Goal: Task Accomplishment & Management: Use online tool/utility

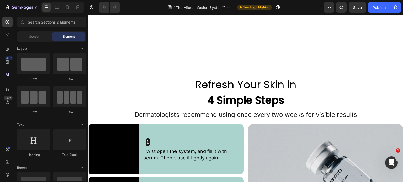
scroll to position [1238, 0]
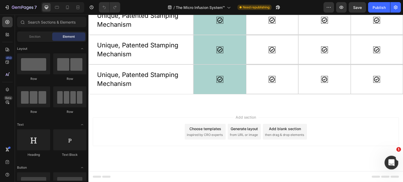
click at [273, 105] on div "Refresh Your Skin in 4 Simple Steps Heading Drop element here Image Image Row Q…" at bounding box center [245, 6] width 315 height 202
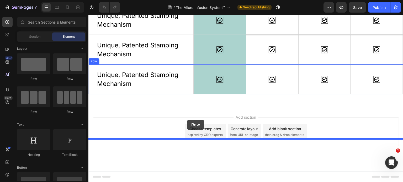
drag, startPoint x: 113, startPoint y: 77, endPoint x: 187, endPoint y: 120, distance: 85.7
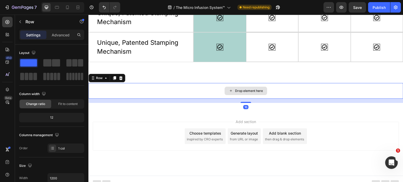
click at [123, 99] on div "Drop element here" at bounding box center [245, 91] width 315 height 16
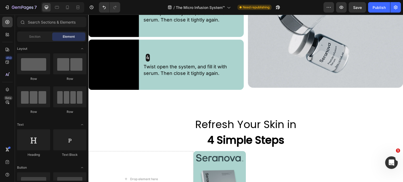
scroll to position [1012, 0]
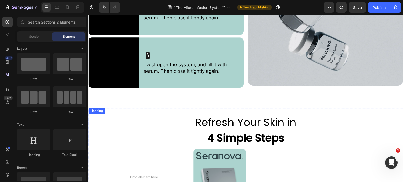
click at [282, 127] on h2 "Refresh Your Skin in 4 Simple Steps" at bounding box center [245, 130] width 315 height 33
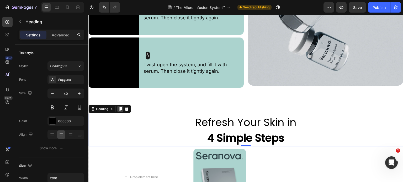
click at [120, 107] on icon at bounding box center [120, 109] width 3 height 4
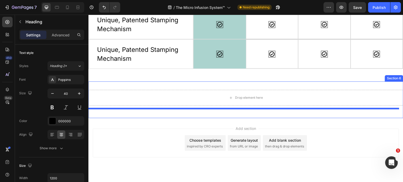
scroll to position [1312, 0]
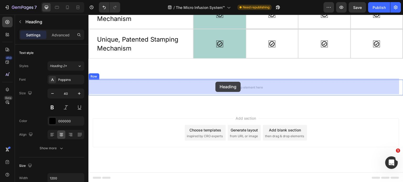
drag, startPoint x: 92, startPoint y: 146, endPoint x: 215, endPoint y: 82, distance: 138.5
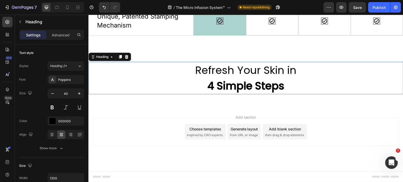
scroll to position [1274, 0]
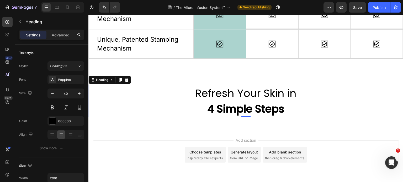
click at [289, 105] on h2 "Refresh Your Skin in 4 Simple Steps" at bounding box center [245, 101] width 315 height 33
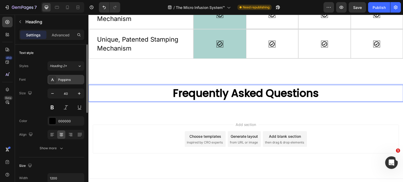
click at [66, 78] on div "Poppins" at bounding box center [70, 80] width 25 height 5
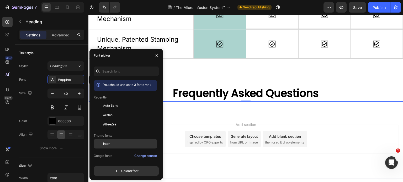
click at [106, 143] on span "Inter" at bounding box center [106, 144] width 7 height 5
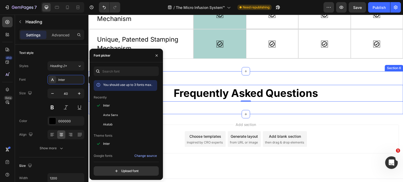
click at [282, 110] on div "⁠⁠⁠⁠⁠⁠⁠ Frequently Asked Questions Heading 0 Row Section 6" at bounding box center [245, 92] width 315 height 43
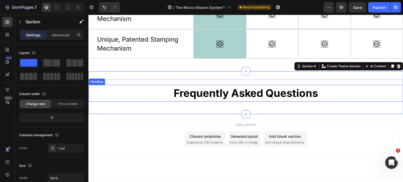
click at [320, 95] on p "⁠⁠⁠⁠⁠⁠⁠ Frequently Asked Questions" at bounding box center [246, 93] width 314 height 16
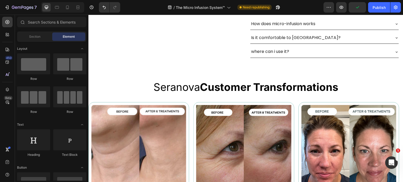
scroll to position [130, 0]
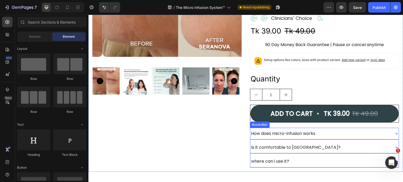
click at [318, 130] on div "How does micro-infusion works" at bounding box center [320, 133] width 140 height 7
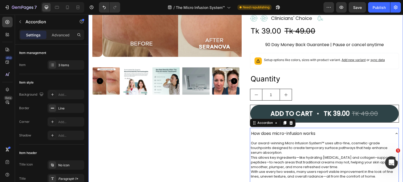
click at [220, 131] on div "Product Images" at bounding box center [167, 87] width 149 height 359
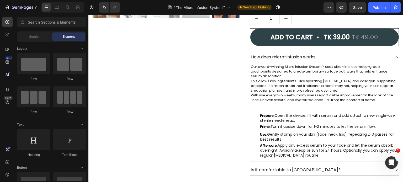
scroll to position [219, 0]
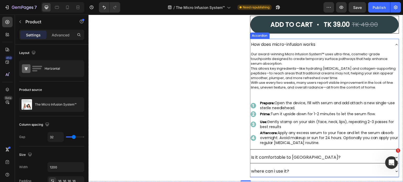
click at [394, 45] on icon at bounding box center [396, 44] width 4 height 4
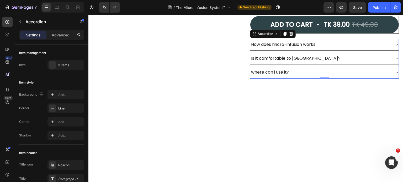
click at [251, 50] on div "How does micro-infusion works" at bounding box center [324, 45] width 148 height 12
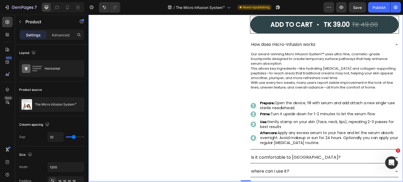
click at [394, 45] on icon at bounding box center [396, 44] width 4 height 4
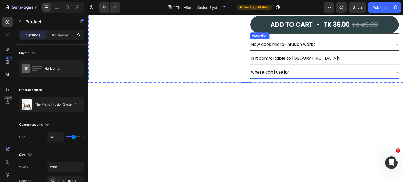
click at [259, 53] on div "Is it comfortable to [GEOGRAPHIC_DATA]?" at bounding box center [324, 59] width 148 height 12
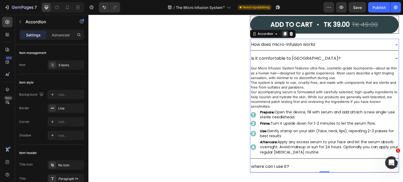
click at [283, 35] on icon at bounding box center [285, 34] width 4 height 4
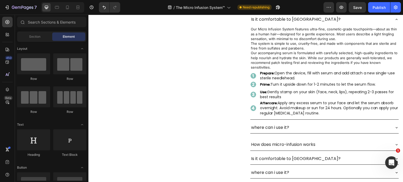
scroll to position [326, 0]
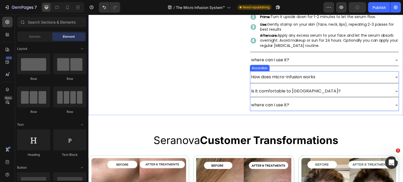
click at [291, 74] on p "How does micro-infusion works" at bounding box center [283, 77] width 64 height 6
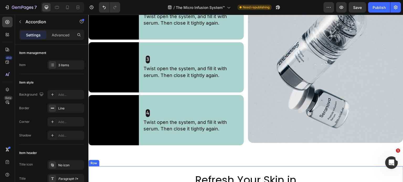
scroll to position [1126, 0]
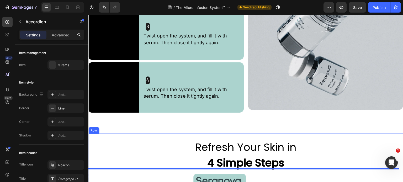
drag, startPoint x: 253, startPoint y: 67, endPoint x: 345, endPoint y: 183, distance: 148.2
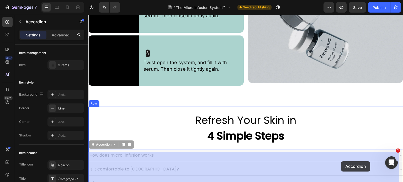
scroll to position [1162, 0]
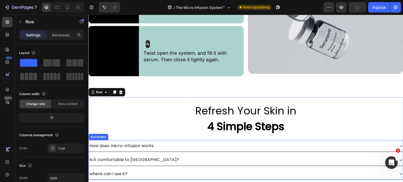
click at [186, 143] on div "How does micro-infusion works" at bounding box center [242, 145] width 306 height 7
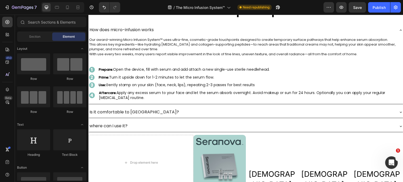
scroll to position [1208, 0]
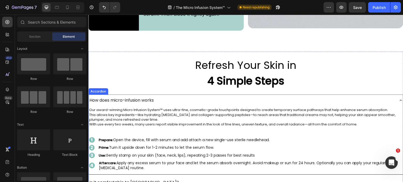
click at [400, 100] on icon at bounding box center [401, 100] width 2 height 1
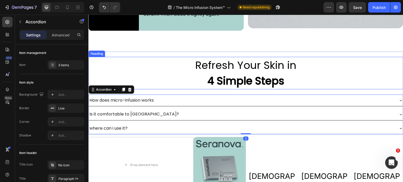
click at [142, 75] on h2 "Refresh Your Skin in 4 Simple Steps" at bounding box center [245, 73] width 315 height 33
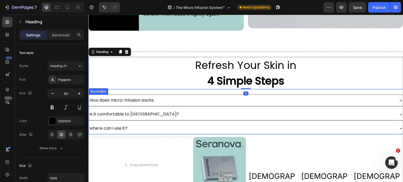
click at [137, 95] on div "How does micro-infusion works" at bounding box center [246, 101] width 314 height 12
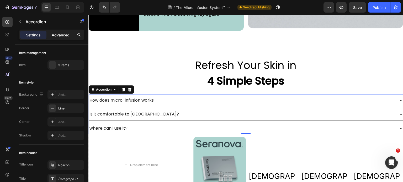
click at [62, 36] on p "Advanced" at bounding box center [61, 35] width 18 height 6
type input "100%"
type input "100"
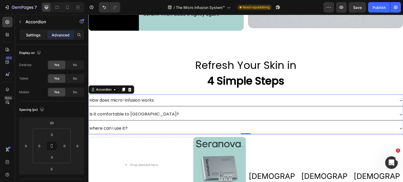
click at [29, 35] on p "Settings" at bounding box center [33, 35] width 15 height 6
type input "8"
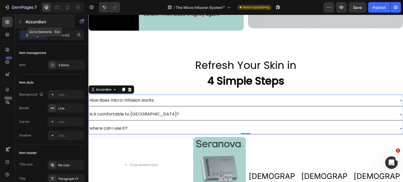
click at [19, 23] on icon "button" at bounding box center [20, 22] width 4 height 4
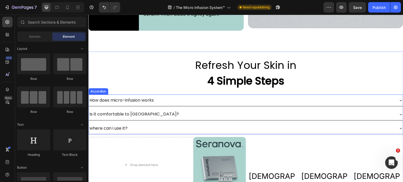
click at [207, 99] on div "How does micro-infusion works" at bounding box center [242, 100] width 306 height 7
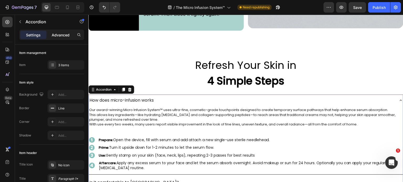
click at [60, 36] on p "Advanced" at bounding box center [61, 35] width 18 height 6
type input "100%"
type input "100"
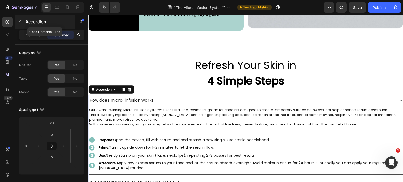
click at [21, 23] on icon "button" at bounding box center [20, 22] width 4 height 4
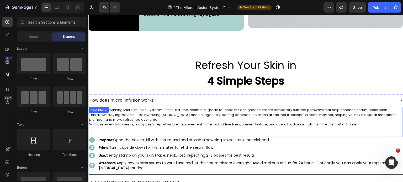
click at [211, 107] on div "Our award-winning Micro Infusion System™ uses ultra-fine, cosmetic-grade touchp…" at bounding box center [246, 122] width 314 height 30
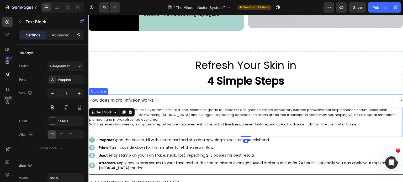
click at [217, 98] on div "How does micro-infusion works" at bounding box center [242, 100] width 306 height 7
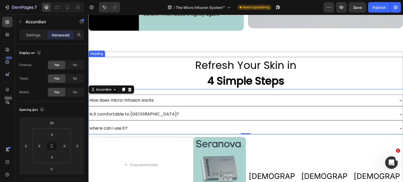
click at [174, 74] on h2 "Refresh Your Skin in 4 Simple Steps" at bounding box center [245, 73] width 315 height 33
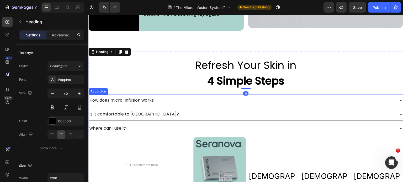
click at [189, 97] on div "How does micro-infusion works" at bounding box center [242, 100] width 306 height 7
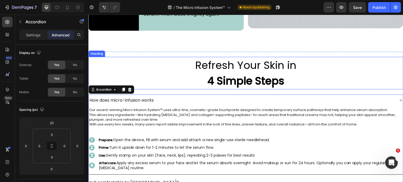
click at [184, 81] on h2 "Refresh Your Skin in 4 Simple Steps" at bounding box center [245, 73] width 315 height 33
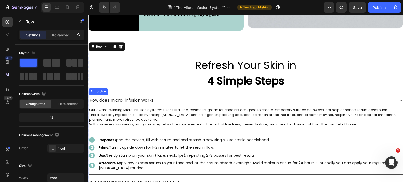
click at [181, 97] on div "How does micro-infusion works" at bounding box center [242, 100] width 306 height 7
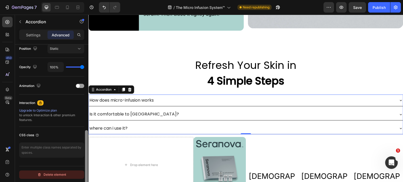
drag, startPoint x: 87, startPoint y: 95, endPoint x: 77, endPoint y: 176, distance: 81.9
click at [76, 180] on div "Display on Desktop Yes No Tablet Yes No Mobile Yes No Spacing (px) 20 0 0 0 0 0…" at bounding box center [51, 121] width 73 height 153
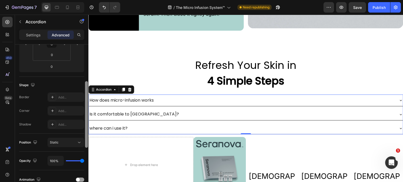
scroll to position [97, 0]
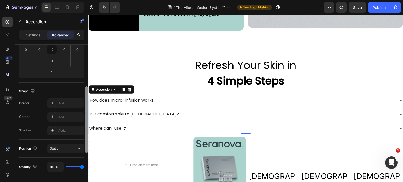
drag, startPoint x: 87, startPoint y: 138, endPoint x: 87, endPoint y: 95, distance: 43.0
click at [87, 95] on div at bounding box center [86, 120] width 3 height 67
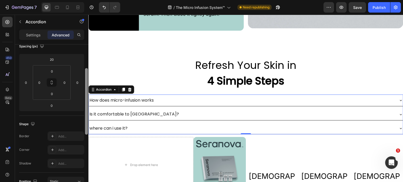
scroll to position [60, 0]
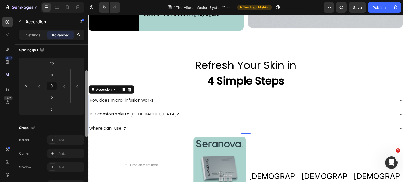
drag, startPoint x: 85, startPoint y: 99, endPoint x: 88, endPoint y: 83, distance: 16.1
click at [88, 83] on div at bounding box center [86, 104] width 3 height 67
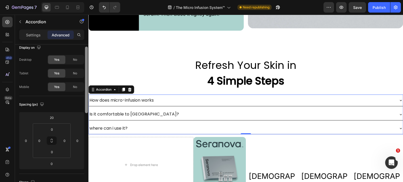
scroll to position [0, 0]
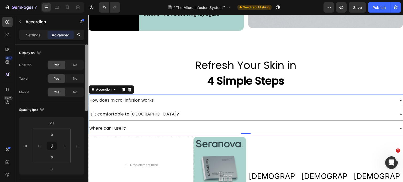
drag, startPoint x: 87, startPoint y: 83, endPoint x: 86, endPoint y: 51, distance: 31.5
click at [86, 51] on div at bounding box center [86, 78] width 3 height 67
drag, startPoint x: 86, startPoint y: 61, endPoint x: 85, endPoint y: 46, distance: 14.2
click at [85, 46] on div at bounding box center [86, 121] width 4 height 153
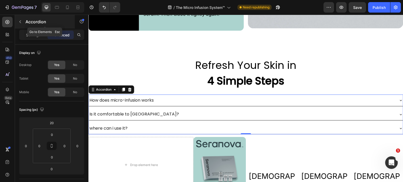
click at [21, 21] on icon "button" at bounding box center [20, 22] width 4 height 4
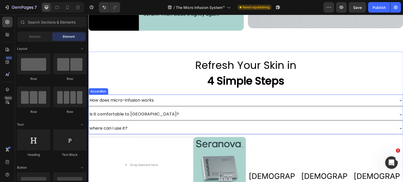
click at [143, 95] on div "How does micro-infusion works" at bounding box center [246, 101] width 314 height 12
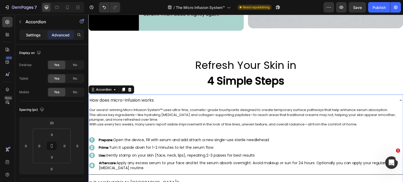
click at [35, 34] on p "Settings" at bounding box center [33, 35] width 15 height 6
type input "8"
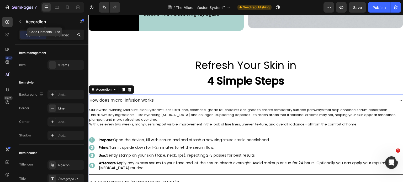
click at [21, 23] on icon "button" at bounding box center [20, 22] width 4 height 4
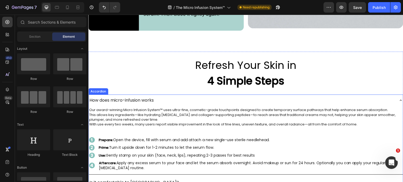
click at [399, 98] on icon at bounding box center [401, 100] width 4 height 4
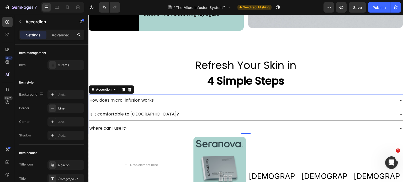
click at [30, 35] on p "Settings" at bounding box center [33, 35] width 15 height 6
click at [19, 21] on icon "button" at bounding box center [20, 22] width 4 height 4
click at [0, 0] on div at bounding box center [0, 0] width 0 height 0
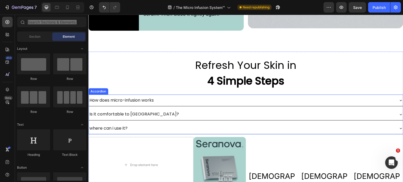
click at [168, 113] on div "Is it comfortable to [GEOGRAPHIC_DATA]?" at bounding box center [242, 114] width 306 height 7
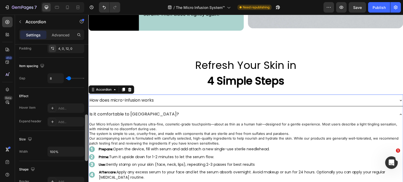
scroll to position [230, 0]
drag, startPoint x: 85, startPoint y: 87, endPoint x: 86, endPoint y: 143, distance: 56.4
click at [74, 157] on div "Item management Item 3 items Item style Background Add... Border Line Corner Ad…" at bounding box center [51, 121] width 73 height 153
click at [157, 97] on div "How does micro-infusion works" at bounding box center [242, 100] width 306 height 7
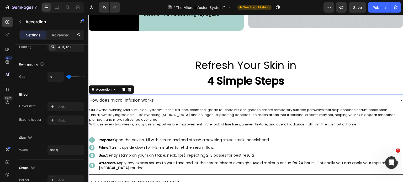
click at [174, 102] on div "How does micro-infusion works" at bounding box center [246, 101] width 314 height 12
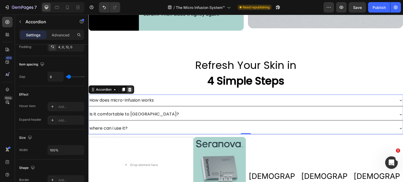
click at [130, 88] on icon at bounding box center [129, 90] width 3 height 4
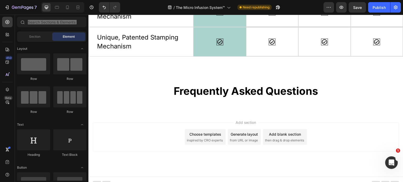
scroll to position [1419, 0]
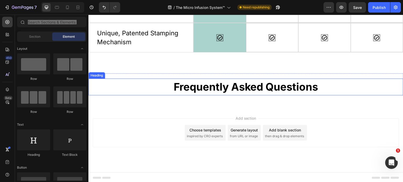
click at [322, 92] on h2 "Frequently Asked Questions" at bounding box center [245, 87] width 315 height 17
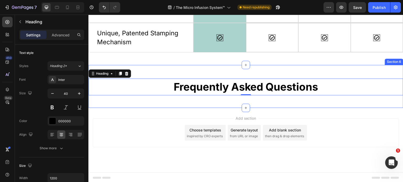
click at [206, 100] on div "Frequently Asked Questions Heading 0 Row Section 6" at bounding box center [245, 86] width 315 height 43
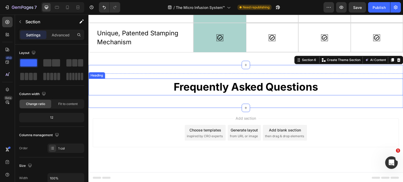
click at [314, 89] on strong "Frequently Asked Questions" at bounding box center [246, 87] width 145 height 13
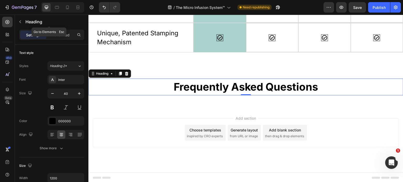
click at [20, 19] on button "button" at bounding box center [20, 22] width 8 height 8
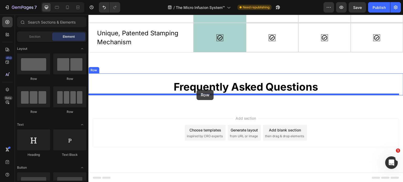
drag, startPoint x: 127, startPoint y: 85, endPoint x: 196, endPoint y: 90, distance: 70.0
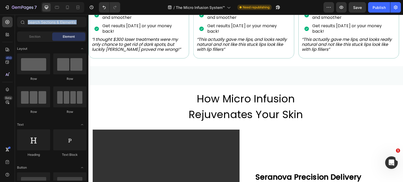
scroll to position [224, 0]
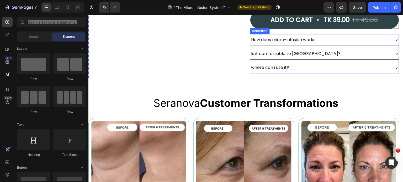
click at [254, 43] on div "How does micro-infusion works" at bounding box center [324, 40] width 148 height 12
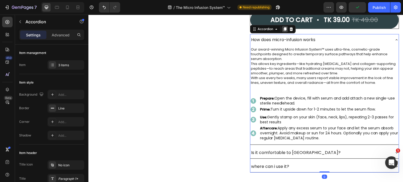
click at [284, 29] on icon at bounding box center [285, 29] width 3 height 4
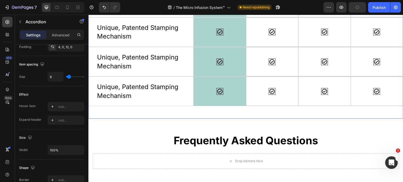
scroll to position [1448, 0]
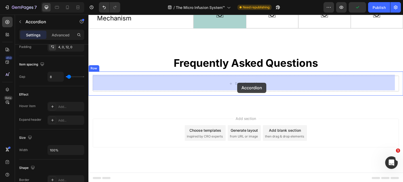
drag, startPoint x: 253, startPoint y: 30, endPoint x: 237, endPoint y: 83, distance: 55.1
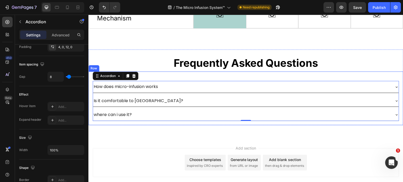
click at [166, 79] on div "How does micro-infusion works Is it comfortable to us? where can i use it? Acco…" at bounding box center [246, 98] width 306 height 45
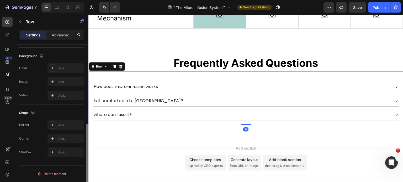
scroll to position [0, 0]
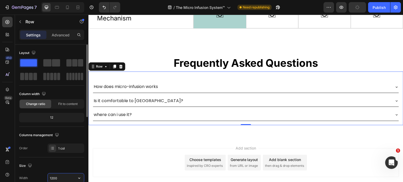
click at [59, 178] on input "1200" at bounding box center [66, 178] width 36 height 9
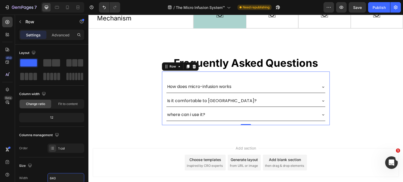
type input "640"
click at [163, 76] on div "How does micro-infusion works Is it comfortable to us? where can i use it? Acco…" at bounding box center [246, 99] width 168 height 54
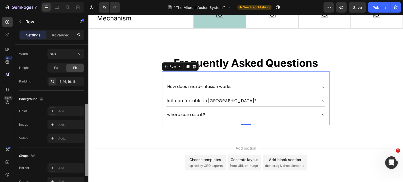
drag, startPoint x: 86, startPoint y: 86, endPoint x: 85, endPoint y: 146, distance: 60.1
click at [85, 146] on div at bounding box center [86, 140] width 3 height 73
click at [69, 112] on div "Add..." at bounding box center [70, 110] width 25 height 5
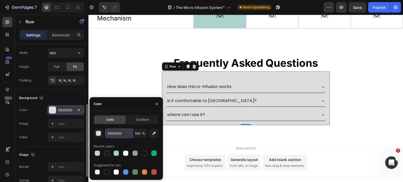
click at [121, 134] on input "DDDDDD" at bounding box center [118, 133] width 27 height 9
paste input "#F7F7F7"
type input "#F7F7F7"
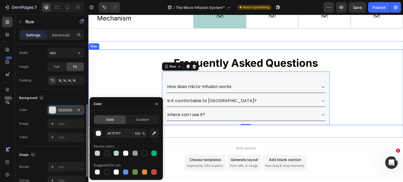
click at [133, 80] on div "Frequently Asked Questions Heading How does micro-infusion works Is it comforta…" at bounding box center [245, 88] width 315 height 76
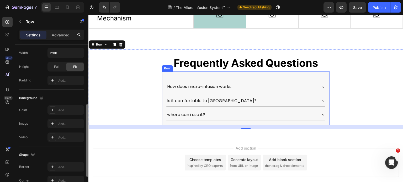
click at [165, 74] on div "How does micro-infusion works Is it comfortable to us? where can i use it? Acco…" at bounding box center [246, 99] width 168 height 54
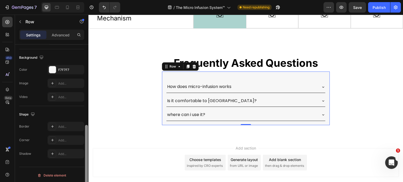
scroll to position [167, 0]
drag, startPoint x: 86, startPoint y: 109, endPoint x: 85, endPoint y: 129, distance: 19.7
click at [85, 129] on div at bounding box center [86, 121] width 4 height 153
click at [62, 33] on p "Advanced" at bounding box center [61, 35] width 18 height 6
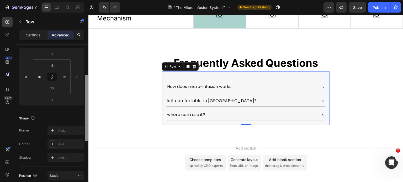
scroll to position [64, 0]
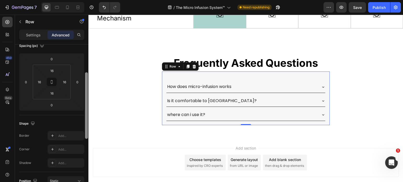
drag, startPoint x: 86, startPoint y: 121, endPoint x: 88, endPoint y: 76, distance: 44.9
click at [88, 76] on div at bounding box center [86, 121] width 4 height 153
click at [51, 70] on input "16" at bounding box center [52, 71] width 10 height 8
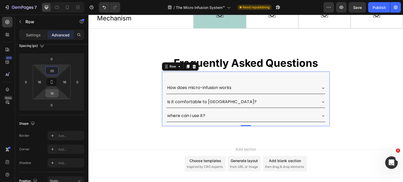
type input "20"
click at [52, 92] on input "16" at bounding box center [52, 93] width 10 height 8
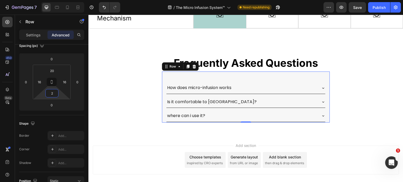
type input "20"
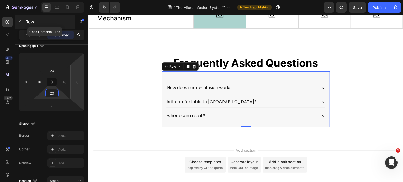
click at [21, 21] on icon "button" at bounding box center [20, 22] width 4 height 4
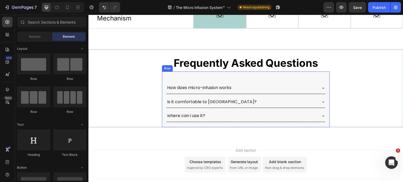
click at [162, 92] on div "How does micro-infusion works Is it comfortable to us? where can i use it? Acco…" at bounding box center [246, 100] width 168 height 56
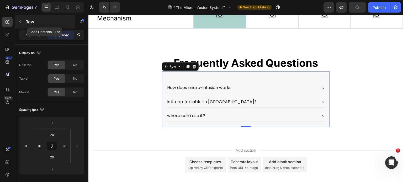
click at [20, 23] on icon "button" at bounding box center [20, 22] width 4 height 4
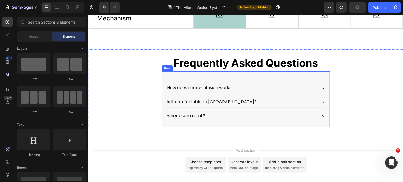
click at [163, 102] on div "How does micro-infusion works Is it comfortable to us? where can i use it? Acco…" at bounding box center [246, 100] width 168 height 56
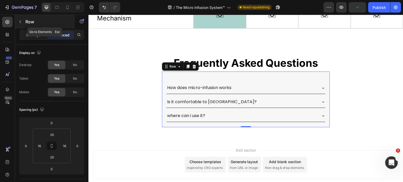
click at [22, 22] on icon "button" at bounding box center [20, 22] width 4 height 4
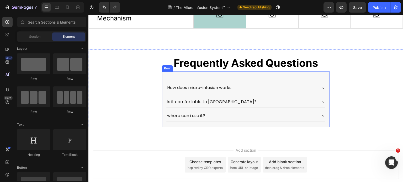
click at [162, 120] on div "How does micro-infusion works Is it comfortable to us? where can i use it? Acco…" at bounding box center [246, 100] width 168 height 56
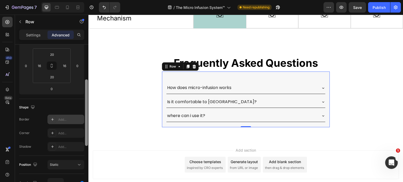
drag, startPoint x: 86, startPoint y: 90, endPoint x: 82, endPoint y: 122, distance: 33.0
click at [88, 125] on div at bounding box center [86, 112] width 3 height 67
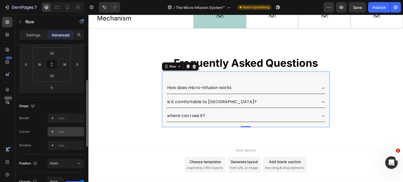
click at [62, 131] on div "Add..." at bounding box center [70, 132] width 25 height 5
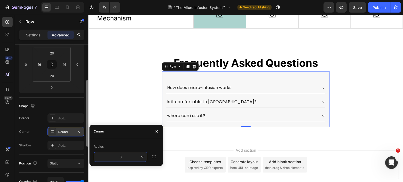
click at [125, 157] on input "8" at bounding box center [120, 156] width 53 height 9
click at [152, 157] on icon "button" at bounding box center [153, 156] width 5 height 5
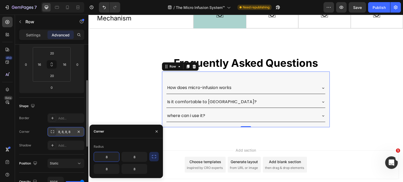
click at [112, 158] on input "8" at bounding box center [106, 156] width 25 height 9
type input "10"
click at [138, 158] on input "8" at bounding box center [134, 156] width 25 height 9
type input "10"
click at [111, 170] on input "8" at bounding box center [106, 168] width 25 height 9
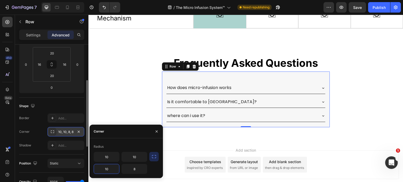
type input "10"
click at [135, 169] on input "8" at bounding box center [134, 168] width 25 height 9
type input "10"
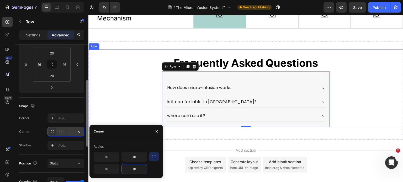
click at [145, 99] on div "Frequently Asked Questions Heading How does micro-infusion works Is it comforta…" at bounding box center [245, 89] width 315 height 78
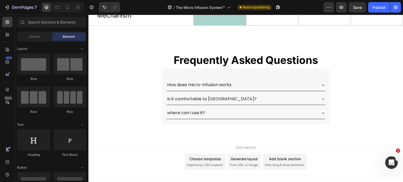
scroll to position [1479, 0]
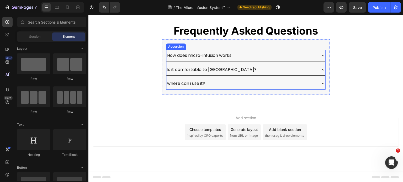
click at [225, 55] on p "How does micro-infusion works" at bounding box center [199, 56] width 64 height 6
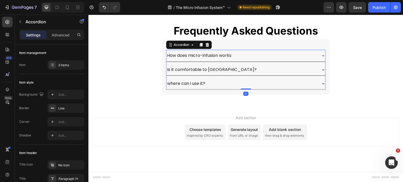
click at [229, 55] on p "How does micro-infusion works" at bounding box center [199, 56] width 64 height 6
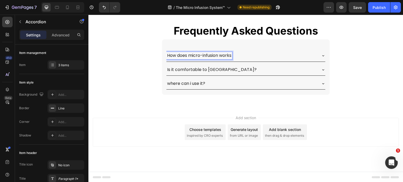
click at [230, 55] on p "How does micro-infusion works" at bounding box center [199, 56] width 64 height 6
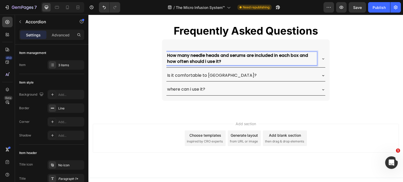
click at [321, 58] on icon at bounding box center [323, 59] width 4 height 4
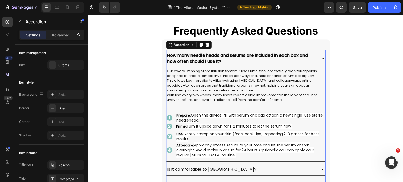
click at [321, 57] on icon at bounding box center [323, 59] width 4 height 4
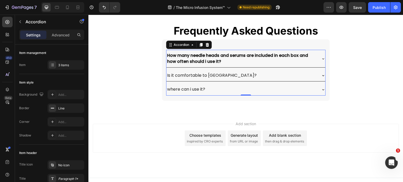
click at [321, 57] on icon at bounding box center [323, 59] width 4 height 4
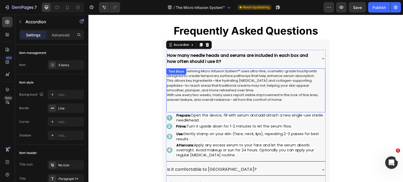
click at [313, 100] on p "With use every two weeks, many users report visible improvement in the look of …" at bounding box center [246, 97] width 158 height 9
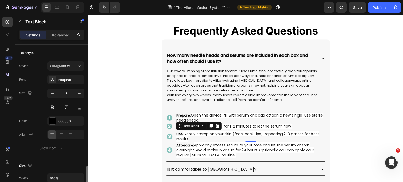
click at [319, 141] on p "Use: Gently stamp on your skin (face, neck, lips), repeating 2-3 passes for bes…" at bounding box center [250, 137] width 148 height 10
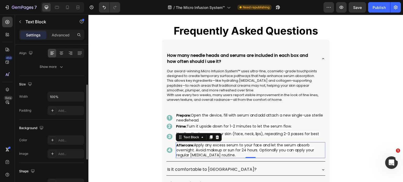
click at [319, 153] on p "Aftercare: Apply any excess serum to your face and let the serum absorb overnig…" at bounding box center [250, 150] width 148 height 15
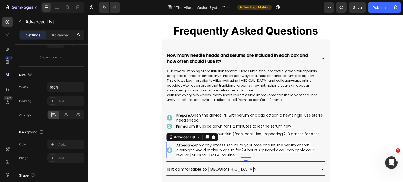
click at [166, 154] on li "Image Aftercare: Apply any excess serum to your face and let the serum absorb o…" at bounding box center [245, 150] width 159 height 16
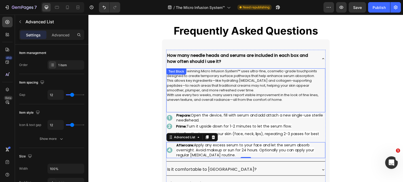
click at [323, 94] on div "Our award-winning Micro Infusion System™ uses ultra-fine, cosmetic-grade touchp…" at bounding box center [245, 90] width 159 height 44
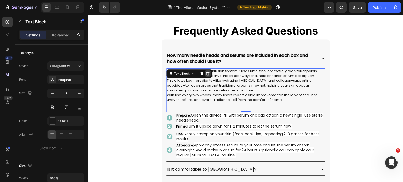
click at [206, 75] on icon at bounding box center [207, 74] width 3 height 4
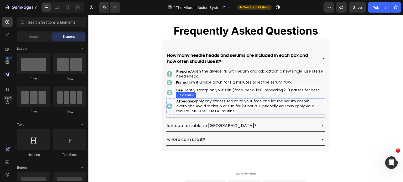
click at [228, 102] on span "Apply any excess serum to your face and let the serum absorb overnight. Avoid m…" at bounding box center [245, 106] width 138 height 15
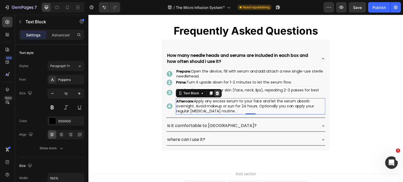
click at [218, 94] on div at bounding box center [217, 93] width 6 height 6
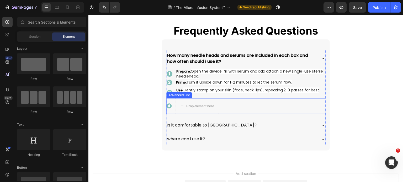
click at [170, 108] on li "Image Drop element here" at bounding box center [192, 106] width 53 height 16
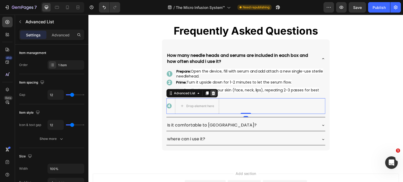
click at [212, 94] on icon at bounding box center [213, 93] width 4 height 4
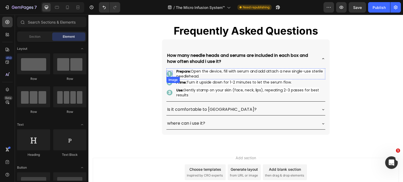
click at [168, 74] on img at bounding box center [169, 74] width 6 height 6
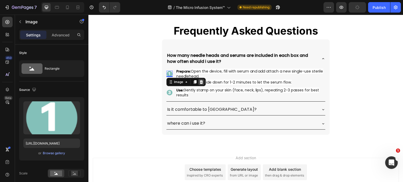
click at [199, 81] on icon at bounding box center [201, 82] width 4 height 4
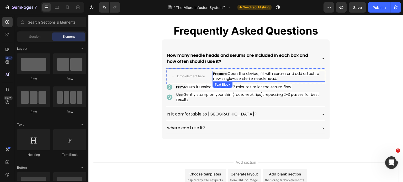
click at [220, 80] on span "Open the device, fill with serum and add attach a new single-use sterile needle…" at bounding box center [266, 76] width 106 height 10
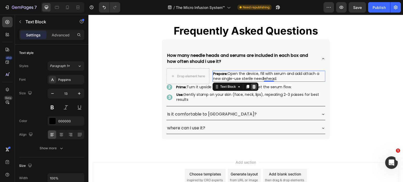
click at [252, 87] on icon at bounding box center [253, 87] width 3 height 4
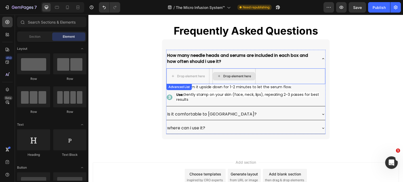
click at [226, 72] on div "Drop element here" at bounding box center [234, 76] width 42 height 8
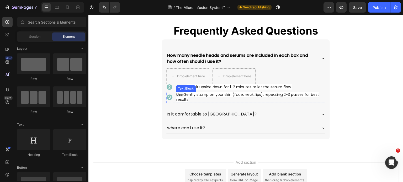
click at [243, 95] on span "Gently stamp on your skin (face, neck, lips), repeating 2-3 passes for best res…" at bounding box center [247, 97] width 143 height 10
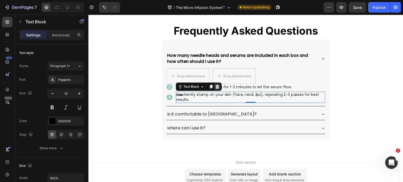
click at [216, 89] on icon at bounding box center [217, 87] width 4 height 4
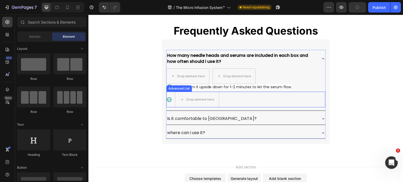
click at [166, 105] on li "Image Drop element here" at bounding box center [192, 100] width 53 height 16
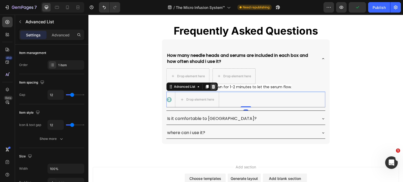
click at [211, 88] on icon at bounding box center [213, 87] width 4 height 4
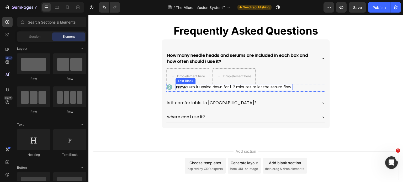
click at [186, 88] on span "Turn it upside down for 1-2 minutes to let the serum flow." at bounding box center [238, 86] width 105 height 5
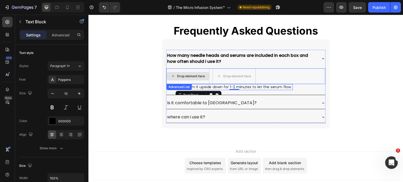
click at [191, 74] on div "Drop element here" at bounding box center [191, 76] width 28 height 4
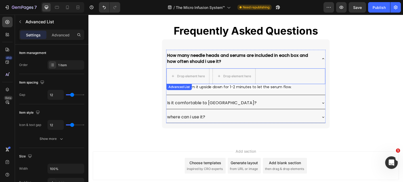
click at [273, 77] on div "Drop element here Drop element here" at bounding box center [245, 76] width 159 height 16
click at [213, 89] on icon at bounding box center [213, 89] width 4 height 4
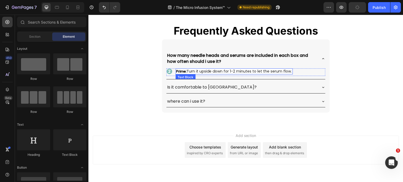
click at [220, 72] on span "Turn it upside down for 1-2 minutes to let the serum flow." at bounding box center [238, 71] width 105 height 5
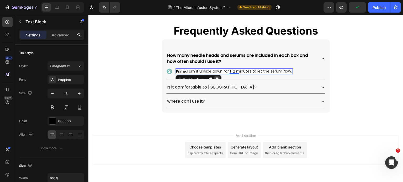
click at [216, 78] on icon at bounding box center [216, 80] width 3 height 4
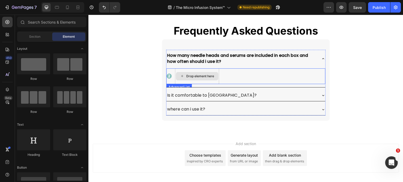
click at [191, 76] on div "Drop element here" at bounding box center [200, 76] width 28 height 4
click at [321, 57] on icon at bounding box center [323, 59] width 4 height 4
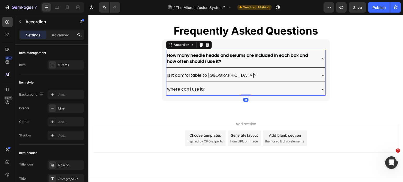
click at [321, 57] on icon at bounding box center [323, 59] width 4 height 4
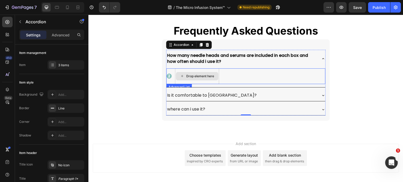
click at [210, 75] on div "Drop element here" at bounding box center [200, 76] width 28 height 4
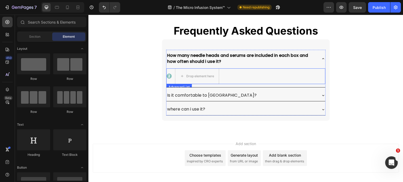
click at [219, 75] on div "Image Drop element here" at bounding box center [245, 76] width 159 height 16
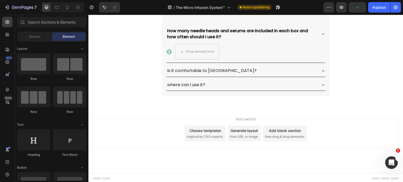
scroll to position [1494, 0]
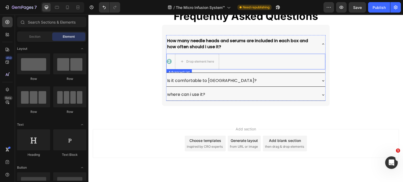
click at [222, 62] on div "Image Drop element here" at bounding box center [245, 62] width 159 height 16
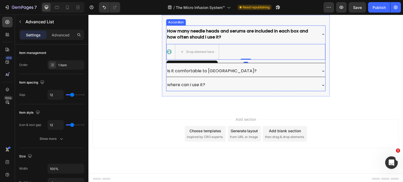
scroll to position [1505, 0]
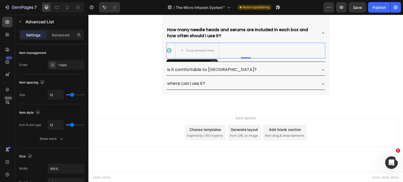
click at [212, 61] on div at bounding box center [213, 63] width 6 height 6
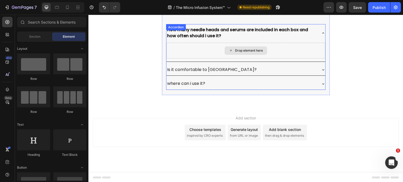
click at [217, 53] on div "Drop element here" at bounding box center [245, 51] width 159 height 16
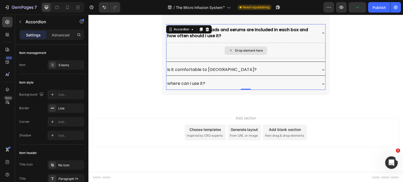
click at [197, 50] on div "Drop element here" at bounding box center [245, 51] width 159 height 16
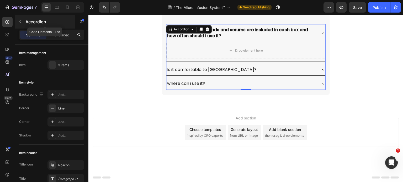
click at [21, 23] on icon "button" at bounding box center [20, 22] width 4 height 4
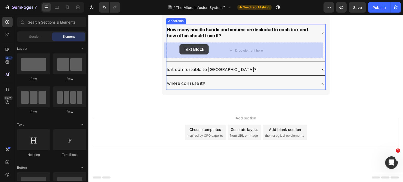
drag, startPoint x: 161, startPoint y: 164, endPoint x: 179, endPoint y: 44, distance: 120.7
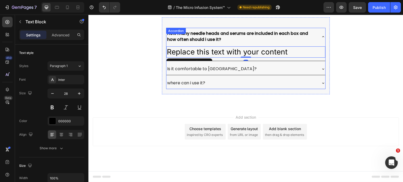
scroll to position [1500, 0]
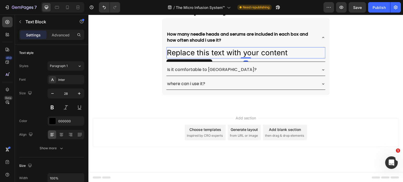
click at [290, 51] on div "Replace this text with your content" at bounding box center [245, 52] width 159 height 11
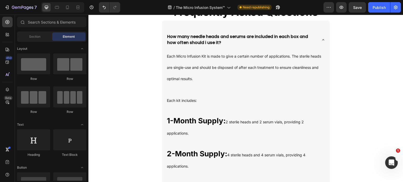
scroll to position [1505, 0]
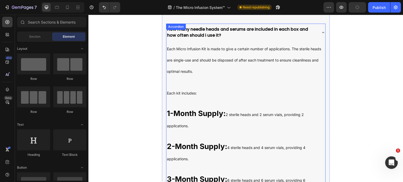
click at [321, 30] on icon at bounding box center [323, 32] width 4 height 4
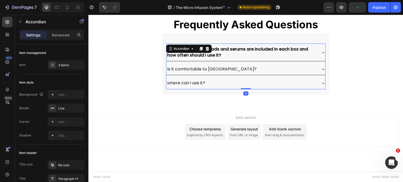
scroll to position [1485, 0]
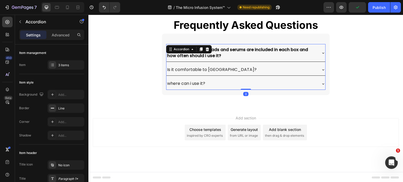
click at [322, 52] on icon at bounding box center [323, 52] width 2 height 1
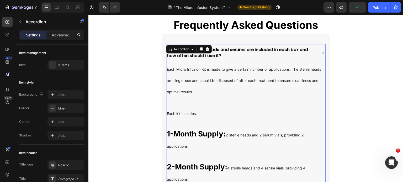
scroll to position [1505, 0]
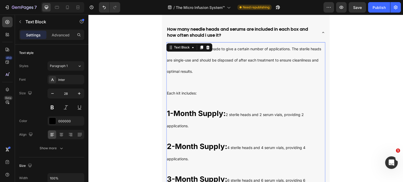
click at [300, 94] on p "Each Micro Infusion Kit is made to give a certain number of applications. The s…" at bounding box center [246, 147] width 158 height 209
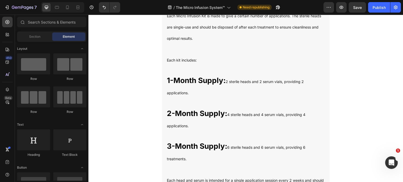
scroll to position [1509, 0]
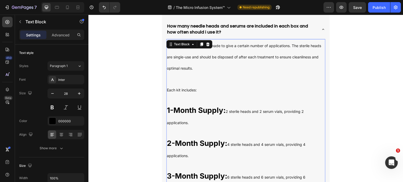
click at [201, 76] on p "Each Micro Infusion Kit is made to give a certain number of applications. The s…" at bounding box center [246, 144] width 158 height 209
click at [53, 94] on icon "button" at bounding box center [52, 93] width 5 height 5
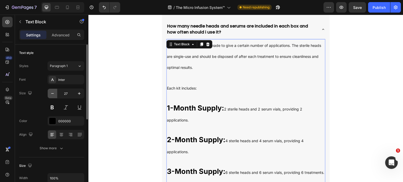
click at [53, 94] on icon "button" at bounding box center [52, 93] width 5 height 5
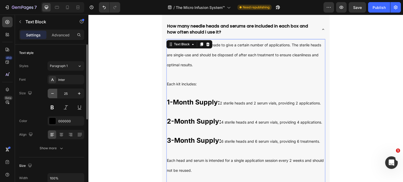
click at [53, 94] on icon "button" at bounding box center [52, 93] width 5 height 5
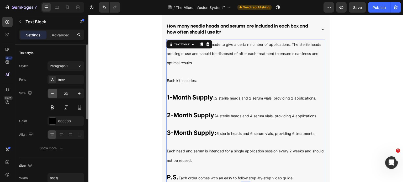
click at [53, 94] on icon "button" at bounding box center [52, 93] width 5 height 5
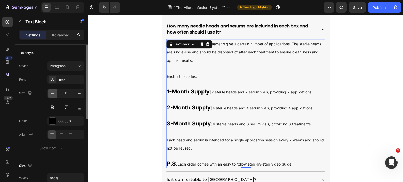
click at [53, 94] on icon "button" at bounding box center [52, 93] width 5 height 5
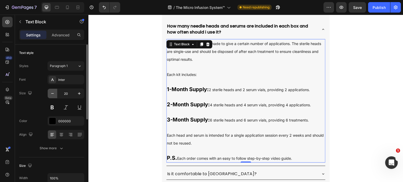
click at [53, 94] on icon "button" at bounding box center [52, 93] width 5 height 5
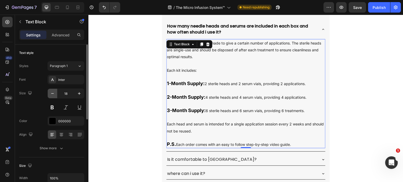
click at [53, 94] on icon "button" at bounding box center [52, 93] width 5 height 5
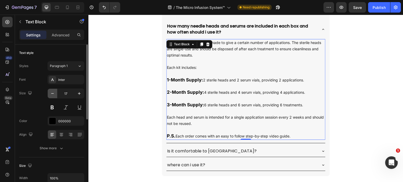
click at [53, 94] on icon "button" at bounding box center [52, 93] width 5 height 5
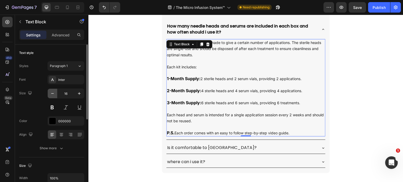
click at [53, 94] on icon "button" at bounding box center [52, 93] width 5 height 5
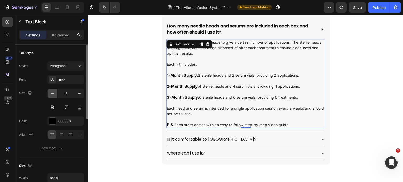
click at [53, 94] on icon "button" at bounding box center [52, 93] width 5 height 5
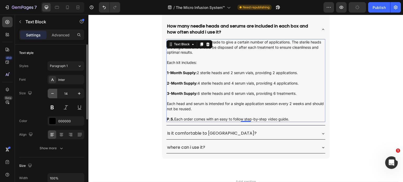
click at [53, 94] on icon "button" at bounding box center [52, 93] width 5 height 5
type input "13"
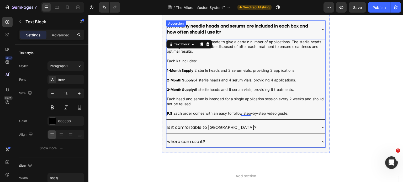
click at [321, 29] on icon at bounding box center [323, 29] width 4 height 4
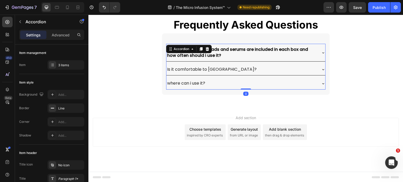
scroll to position [1485, 0]
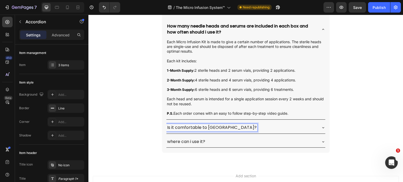
click at [212, 127] on p "Is it comfortable to [GEOGRAPHIC_DATA]?" at bounding box center [211, 128] width 89 height 6
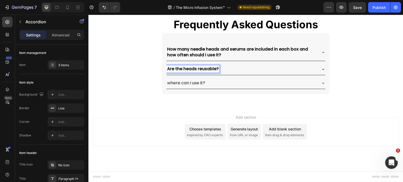
scroll to position [1427, 0]
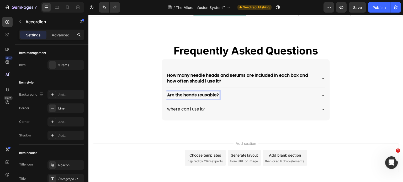
click at [321, 98] on icon at bounding box center [323, 95] width 4 height 4
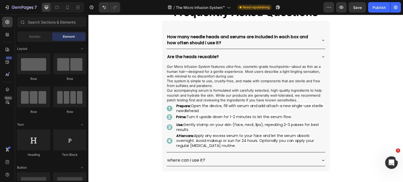
scroll to position [1521, 0]
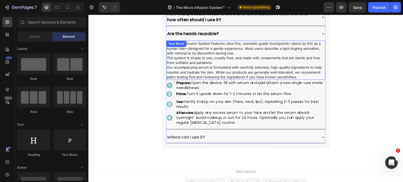
click at [267, 65] on p "Our accompanying serum is formulated with carefully selected, high-quality ingr…" at bounding box center [246, 72] width 158 height 14
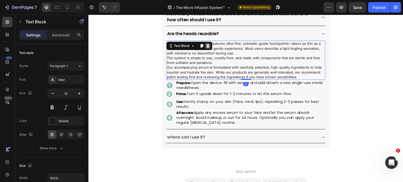
click at [208, 46] on div at bounding box center [208, 46] width 6 height 6
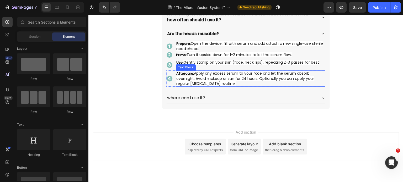
click at [221, 75] on span "Apply any excess serum to your face and let the serum absorb overnight. Avoid m…" at bounding box center [245, 78] width 138 height 15
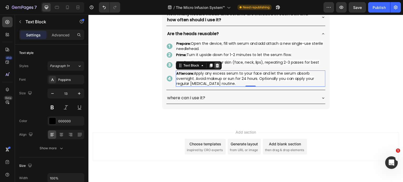
click at [217, 66] on icon at bounding box center [217, 65] width 4 height 4
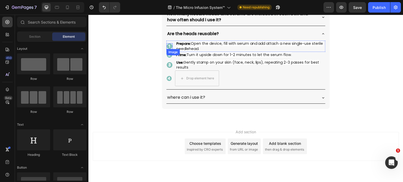
click at [167, 47] on div "Image" at bounding box center [169, 46] width 6 height 6
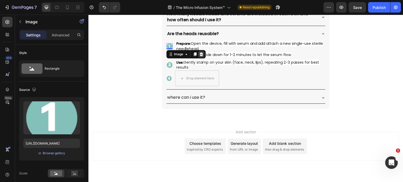
click at [200, 54] on icon at bounding box center [201, 54] width 3 height 4
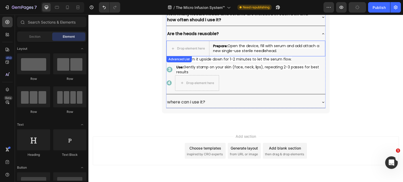
click at [209, 42] on li "Drop element here Prepare: Open the device, fill with serum and add attach a ne…" at bounding box center [245, 49] width 159 height 16
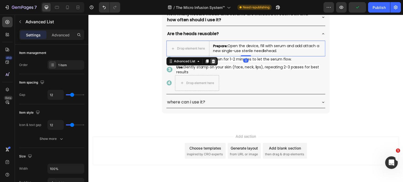
click at [212, 61] on icon at bounding box center [213, 62] width 3 height 4
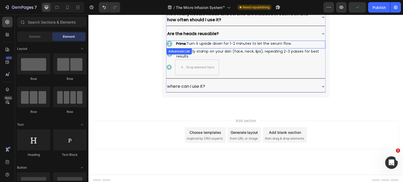
click at [195, 47] on div "Image Prime: Turn it upside down for 1-2 minutes to let the serum flow. Text Bl…" at bounding box center [245, 45] width 159 height 8
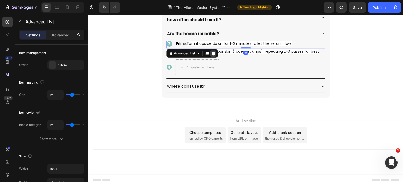
click at [212, 55] on icon at bounding box center [213, 53] width 4 height 4
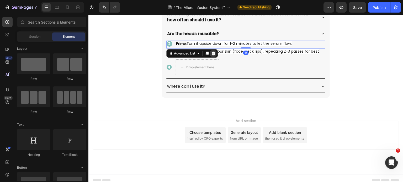
scroll to position [1516, 0]
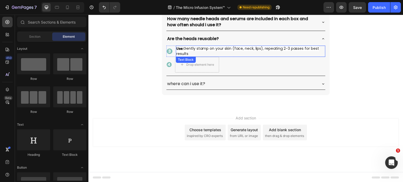
click at [192, 52] on p "Use: Gently stamp on your skin (face, neck, lips), repeating 2-3 passes for bes…" at bounding box center [250, 51] width 148 height 10
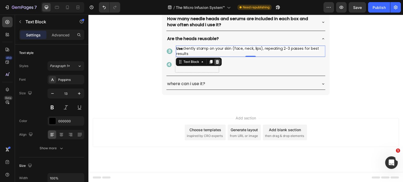
click at [215, 60] on icon at bounding box center [216, 62] width 3 height 4
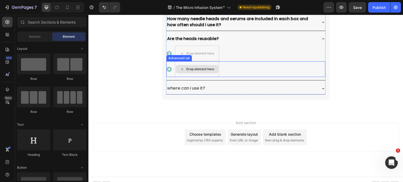
scroll to position [1521, 0]
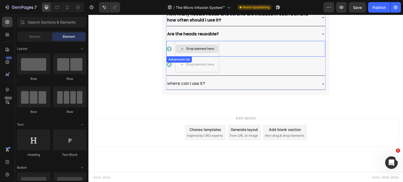
click at [208, 48] on div "Drop element here" at bounding box center [200, 49] width 28 height 4
click at [231, 50] on div "Image Drop element here" at bounding box center [245, 49] width 159 height 16
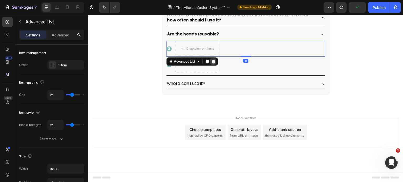
click at [212, 62] on icon at bounding box center [213, 62] width 3 height 4
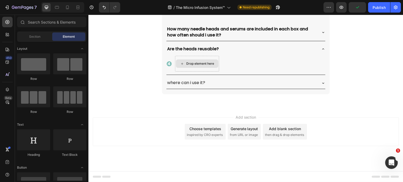
scroll to position [1505, 0]
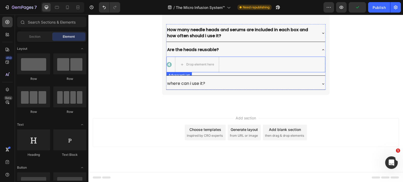
click at [229, 66] on div "Image Drop element here" at bounding box center [245, 65] width 159 height 16
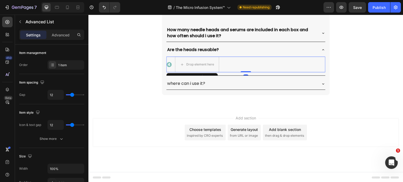
click at [214, 73] on div "Advanced List" at bounding box center [191, 77] width 51 height 8
click at [212, 74] on div at bounding box center [213, 77] width 6 height 6
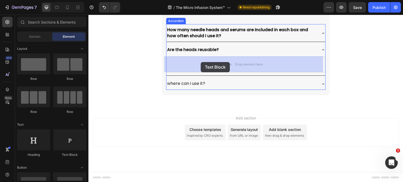
drag, startPoint x: 158, startPoint y: 160, endPoint x: 201, endPoint y: 62, distance: 107.1
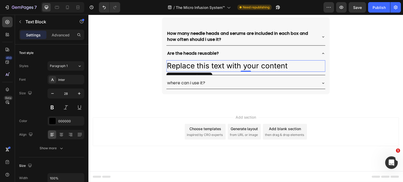
scroll to position [1500, 0]
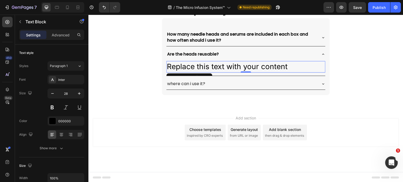
click at [285, 65] on div "Replace this text with your content" at bounding box center [245, 66] width 159 height 11
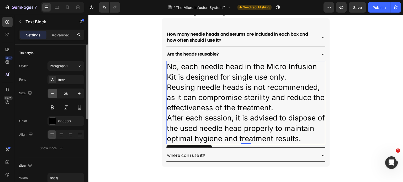
click at [51, 93] on icon "button" at bounding box center [52, 93] width 5 height 5
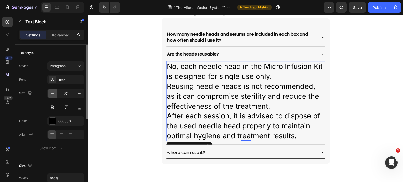
click at [51, 93] on icon "button" at bounding box center [52, 93] width 5 height 5
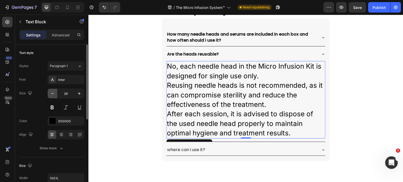
click at [51, 93] on icon "button" at bounding box center [52, 93] width 5 height 5
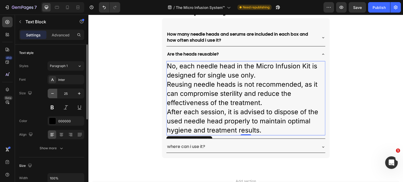
click at [51, 93] on icon "button" at bounding box center [52, 93] width 5 height 5
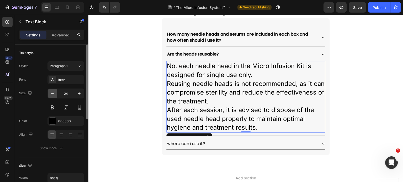
click at [51, 93] on icon "button" at bounding box center [52, 93] width 5 height 5
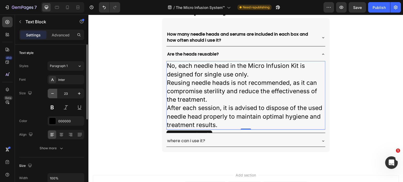
click at [51, 93] on icon "button" at bounding box center [52, 93] width 5 height 5
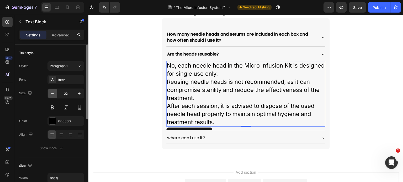
click at [51, 93] on icon "button" at bounding box center [52, 93] width 5 height 5
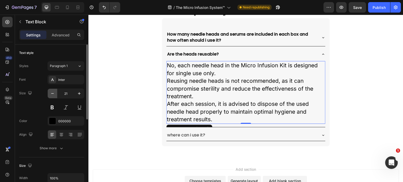
click at [51, 93] on icon "button" at bounding box center [52, 93] width 5 height 5
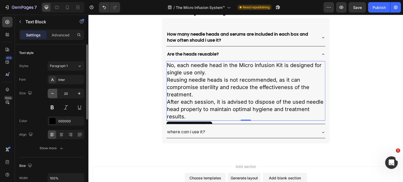
click at [51, 93] on icon "button" at bounding box center [52, 93] width 5 height 5
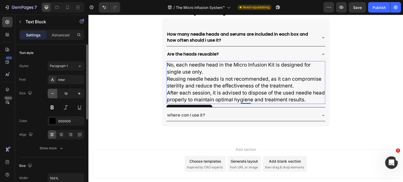
click at [51, 93] on icon "button" at bounding box center [52, 93] width 5 height 5
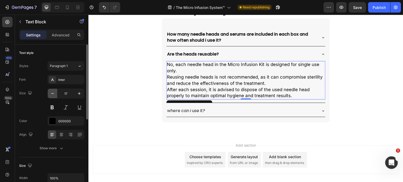
click at [51, 93] on icon "button" at bounding box center [52, 93] width 5 height 5
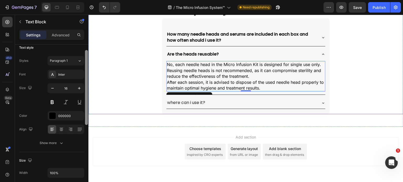
scroll to position [8, 0]
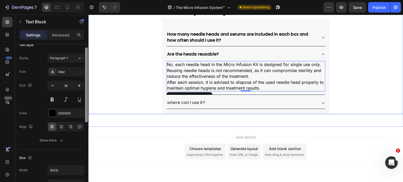
drag, startPoint x: 175, startPoint y: 116, endPoint x: 177, endPoint y: 120, distance: 4.1
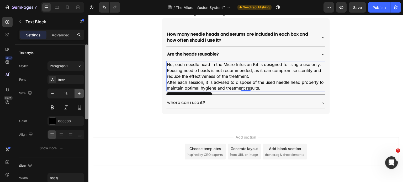
click at [80, 92] on icon "button" at bounding box center [79, 93] width 5 height 5
type input "17"
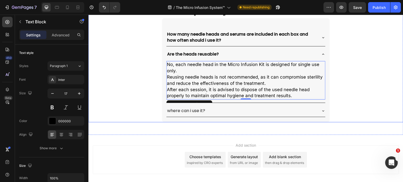
click at [342, 94] on div "Frequently Asked Questions Heading How many needle heads and serums are include…" at bounding box center [245, 59] width 315 height 126
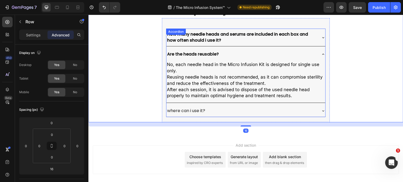
click at [322, 54] on icon at bounding box center [323, 54] width 2 height 1
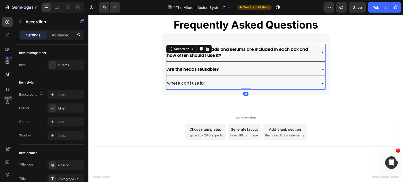
scroll to position [1485, 0]
click at [215, 82] on div "where can i use it?" at bounding box center [241, 83] width 151 height 7
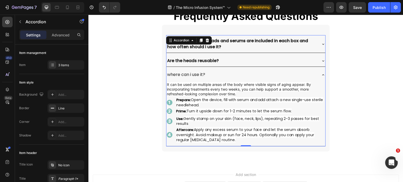
scroll to position [1500, 0]
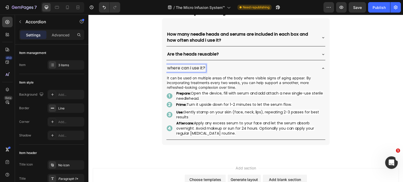
click at [203, 68] on p "where can i use it?" at bounding box center [186, 68] width 38 height 6
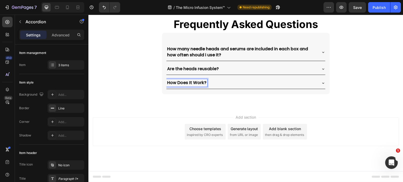
scroll to position [1485, 0]
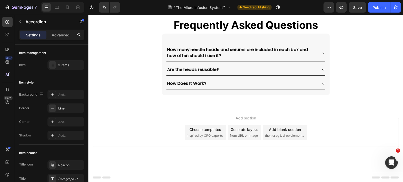
click at [323, 82] on icon at bounding box center [323, 84] width 4 height 4
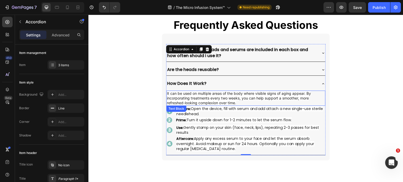
click at [252, 93] on span "It can be used on multiple areas of the body where visible signs of aging appea…" at bounding box center [239, 98] width 144 height 14
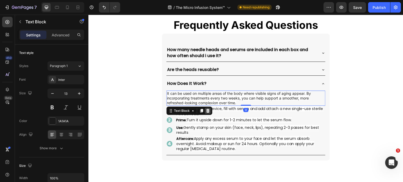
click at [207, 110] on icon at bounding box center [208, 111] width 4 height 4
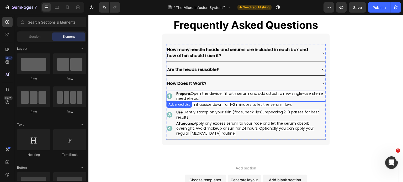
click at [172, 97] on li "Image Prepare: Open the device, fill with serum and add attach a new single-use…" at bounding box center [245, 96] width 159 height 11
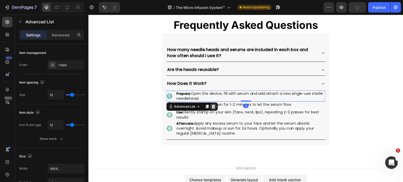
click at [212, 105] on icon at bounding box center [213, 107] width 3 height 4
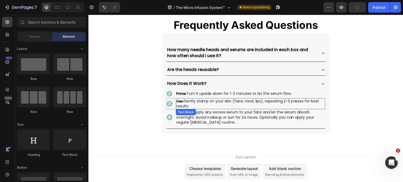
click at [200, 108] on div "Use: Gently stamp on your skin (face, neck, lips), repeating 2-3 passes for bes…" at bounding box center [250, 103] width 149 height 11
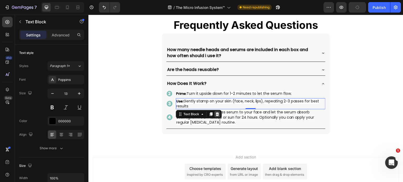
click at [215, 112] on icon at bounding box center [217, 114] width 4 height 4
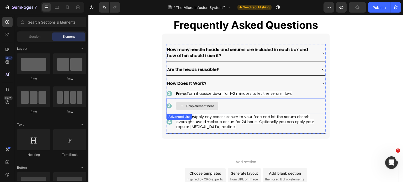
click at [176, 108] on div "Drop element here" at bounding box center [197, 106] width 42 height 8
click at [172, 110] on li "Image Drop element here" at bounding box center [192, 106] width 53 height 16
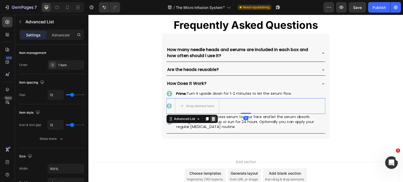
click at [211, 117] on icon at bounding box center [213, 119] width 4 height 4
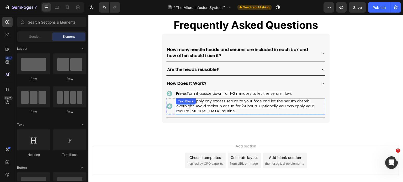
click at [190, 107] on div "Aftercare: Apply any excess serum to your face and let the serum absorb overnig…" at bounding box center [250, 106] width 149 height 16
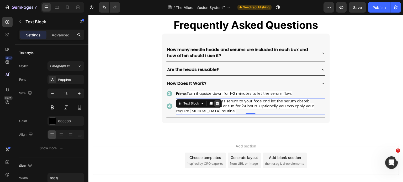
click at [215, 104] on icon at bounding box center [217, 103] width 4 height 4
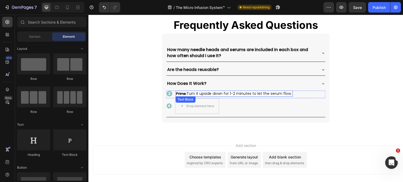
click at [211, 95] on span "Turn it upside down for 1-2 minutes to let the serum flow." at bounding box center [238, 93] width 105 height 5
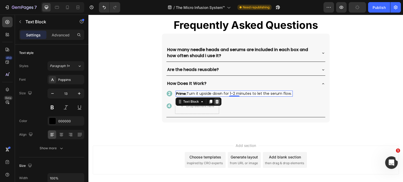
click at [216, 101] on icon at bounding box center [217, 102] width 4 height 4
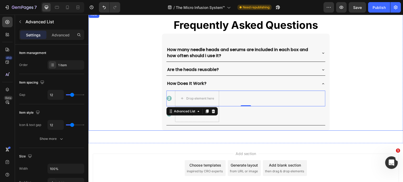
click at [343, 88] on div "Frequently Asked Questions Heading How many needle heads and serums are include…" at bounding box center [245, 71] width 315 height 119
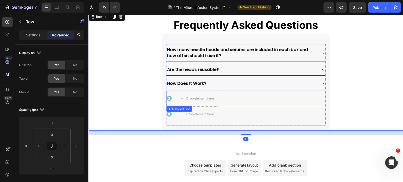
click at [235, 101] on div "Image Drop element here" at bounding box center [245, 99] width 159 height 16
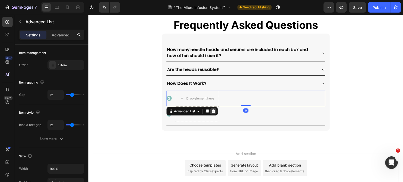
click at [212, 111] on icon at bounding box center [213, 112] width 3 height 4
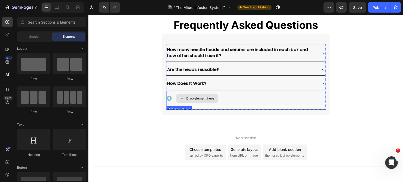
click at [216, 103] on div "Drop element here" at bounding box center [197, 99] width 44 height 16
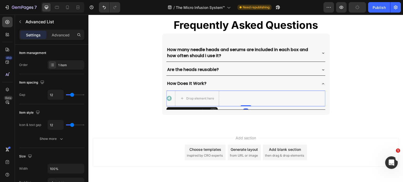
click at [213, 108] on div at bounding box center [213, 111] width 6 height 6
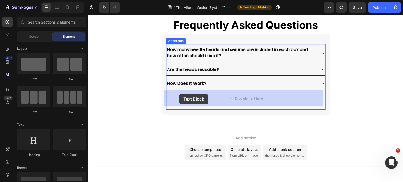
drag, startPoint x: 152, startPoint y: 158, endPoint x: 179, endPoint y: 94, distance: 69.8
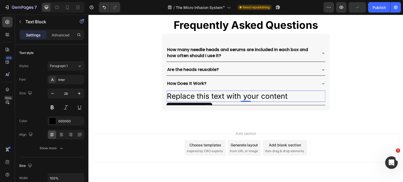
click at [295, 93] on div "Replace this text with your content" at bounding box center [245, 96] width 159 height 11
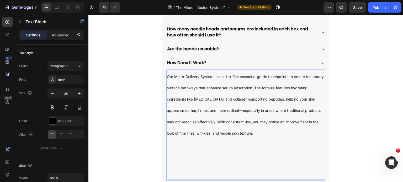
scroll to position [1509, 0]
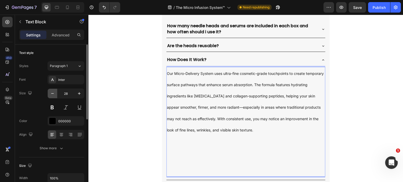
click at [53, 93] on icon "button" at bounding box center [52, 93] width 5 height 5
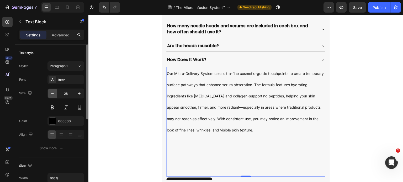
click at [53, 93] on icon "button" at bounding box center [52, 93] width 5 height 5
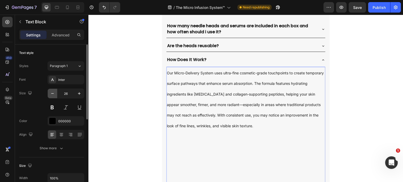
click at [53, 93] on icon "button" at bounding box center [52, 93] width 5 height 5
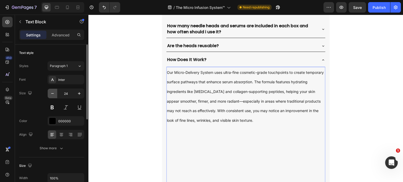
click at [53, 93] on icon "button" at bounding box center [52, 93] width 5 height 5
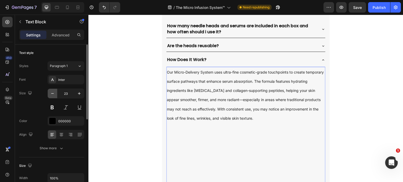
click at [52, 93] on icon "button" at bounding box center [52, 93] width 5 height 5
type input "22"
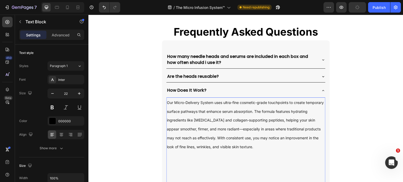
scroll to position [1522, 0]
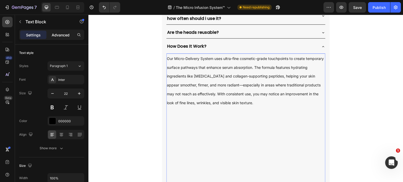
click at [60, 34] on p "Advanced" at bounding box center [61, 35] width 18 height 6
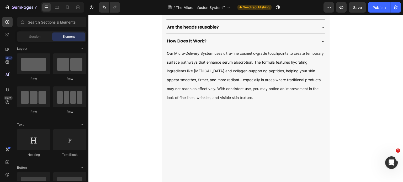
scroll to position [1523, 0]
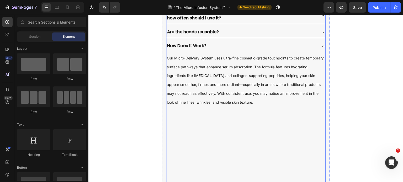
click at [322, 46] on icon at bounding box center [323, 45] width 2 height 1
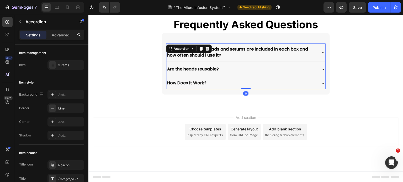
scroll to position [1485, 0]
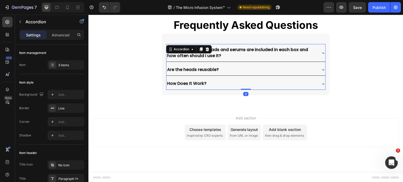
click at [321, 51] on icon at bounding box center [323, 53] width 4 height 4
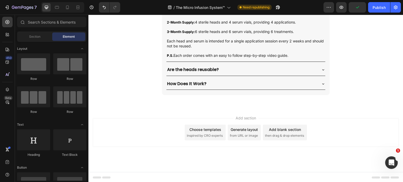
scroll to position [1485, 0]
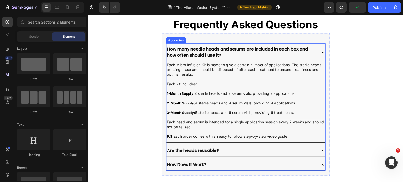
click at [322, 151] on icon at bounding box center [323, 151] width 4 height 4
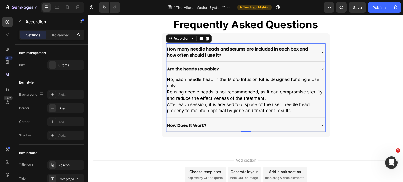
click at [321, 53] on icon at bounding box center [323, 52] width 4 height 4
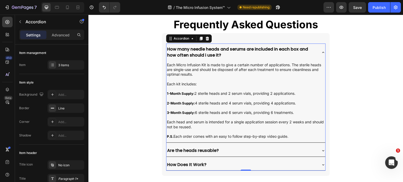
click at [321, 53] on icon at bounding box center [323, 52] width 4 height 4
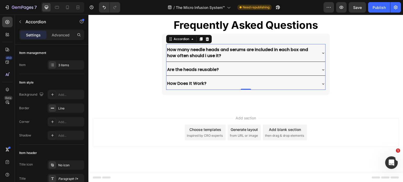
click at [323, 68] on icon at bounding box center [323, 70] width 4 height 4
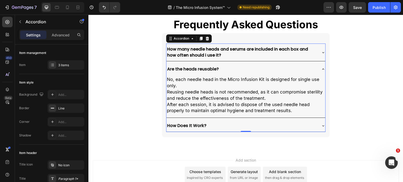
click at [323, 68] on icon at bounding box center [323, 69] width 4 height 4
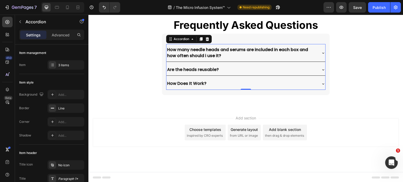
click at [321, 83] on icon at bounding box center [323, 84] width 4 height 4
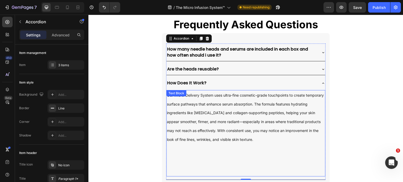
click at [272, 145] on p at bounding box center [246, 148] width 158 height 8
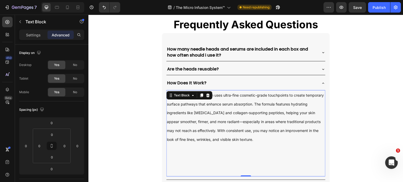
click at [62, 34] on p "Advanced" at bounding box center [61, 35] width 18 height 6
click at [226, 152] on p "Rich Text Editor. Editing area: main" at bounding box center [246, 160] width 158 height 16
click at [33, 35] on p "Settings" at bounding box center [33, 35] width 15 height 6
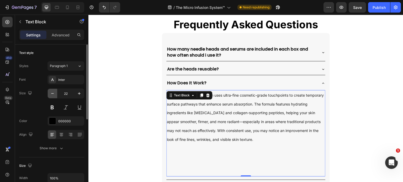
click at [54, 94] on icon "button" at bounding box center [52, 93] width 5 height 5
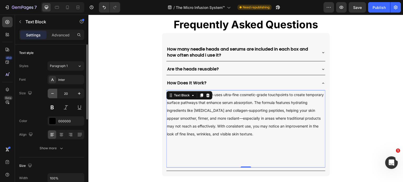
click at [54, 94] on icon "button" at bounding box center [52, 93] width 5 height 5
type input "19"
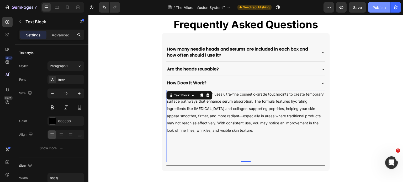
click at [372, 10] on button "Publish" at bounding box center [379, 7] width 22 height 10
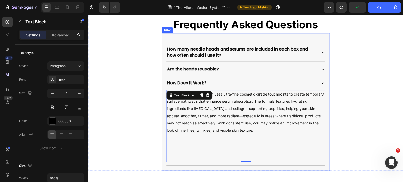
click at [192, 40] on div "How many needle heads and serums are included in each box and how often should …" at bounding box center [245, 102] width 159 height 128
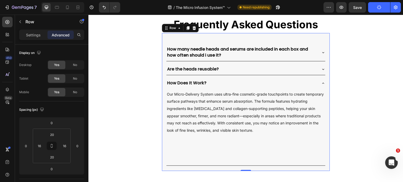
click at [58, 34] on p "Advanced" at bounding box center [61, 35] width 18 height 6
click at [52, 124] on input "0" at bounding box center [51, 123] width 10 height 8
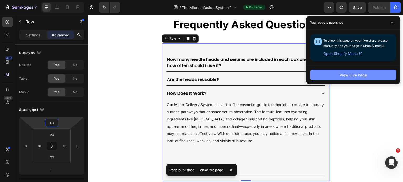
type input "40"
click at [350, 78] on button "View Live Page" at bounding box center [353, 75] width 86 height 10
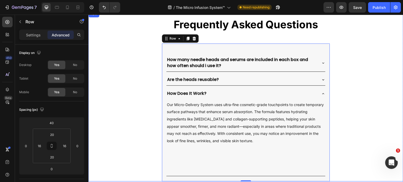
click at [132, 55] on div "Frequently Asked Questions Heading How many needle heads and serums are include…" at bounding box center [245, 96] width 315 height 171
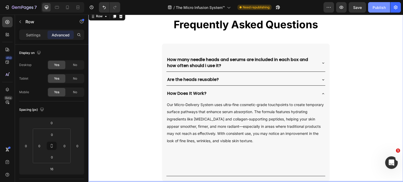
click at [375, 9] on div "Publish" at bounding box center [378, 8] width 13 height 6
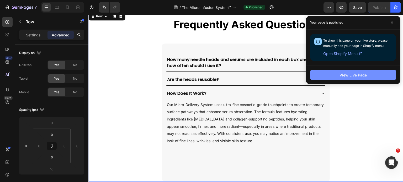
click at [348, 75] on div "View Live Page" at bounding box center [352, 75] width 27 height 6
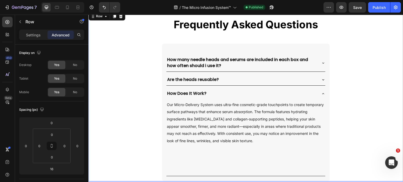
click at [144, 82] on div "Frequently Asked Questions Heading How many needle heads and serums are include…" at bounding box center [245, 96] width 315 height 171
click at [68, 7] on icon at bounding box center [67, 7] width 5 height 5
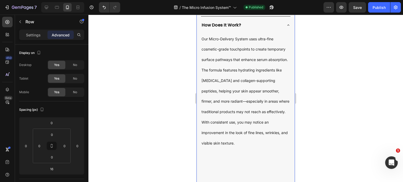
scroll to position [1447, 0]
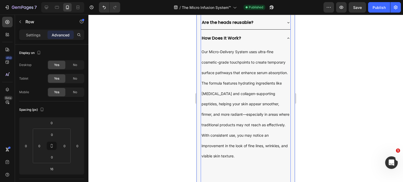
click at [286, 36] on icon at bounding box center [288, 38] width 4 height 4
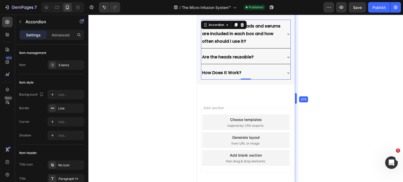
scroll to position [1438, 0]
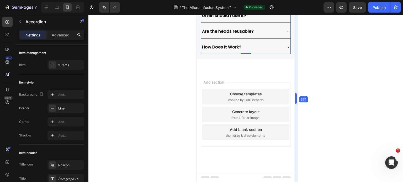
drag, startPoint x: 296, startPoint y: 98, endPoint x: 295, endPoint y: 93, distance: 5.3
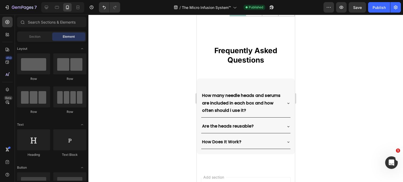
scroll to position [1347, 0]
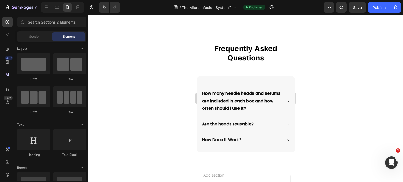
drag, startPoint x: 293, startPoint y: 164, endPoint x: 492, endPoint y: 170, distance: 199.2
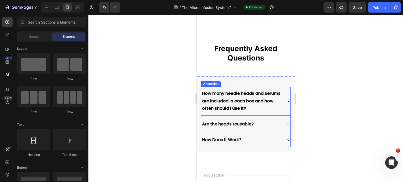
click at [269, 105] on p "How many needle heads and serums are included in each box and how often should …" at bounding box center [241, 101] width 79 height 23
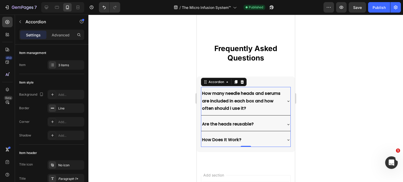
click at [30, 33] on p "Settings" at bounding box center [33, 35] width 15 height 6
click at [21, 21] on icon "button" at bounding box center [20, 22] width 4 height 4
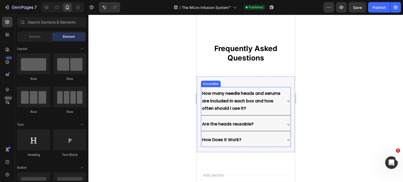
click at [242, 96] on strong "How many needle heads and serums are included in each box and how often should …" at bounding box center [241, 100] width 78 height 21
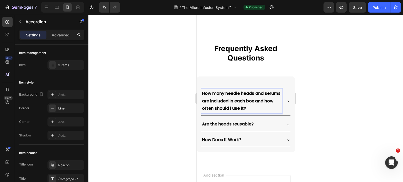
click at [37, 34] on p "Settings" at bounding box center [33, 35] width 15 height 6
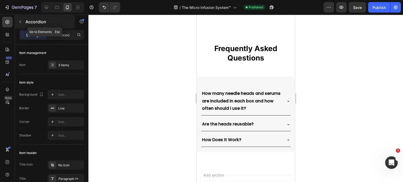
click at [22, 23] on button "button" at bounding box center [20, 22] width 8 height 8
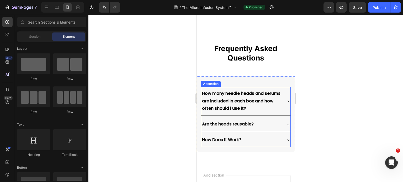
click at [219, 99] on strong "How many needle heads and serums are included in each box and how often should …" at bounding box center [241, 100] width 78 height 21
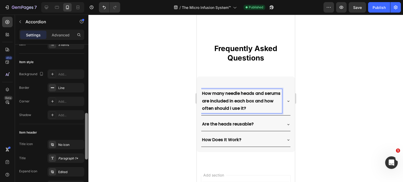
scroll to position [0, 0]
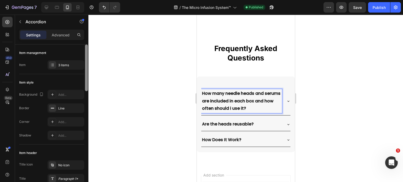
drag, startPoint x: 85, startPoint y: 89, endPoint x: 94, endPoint y: 74, distance: 17.1
click at [94, 0] on div "7 Version history / The Micro Infusion System™ Published Preview Save Publish 4…" at bounding box center [201, 0] width 403 height 0
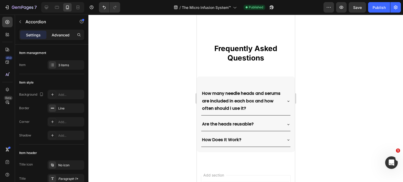
click at [62, 32] on p "Advanced" at bounding box center [61, 35] width 18 height 6
type input "100%"
type input "100"
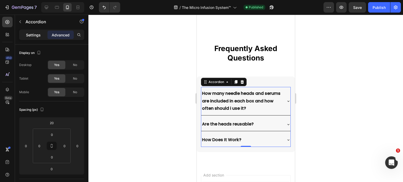
click at [37, 35] on p "Settings" at bounding box center [33, 35] width 15 height 6
type input "8"
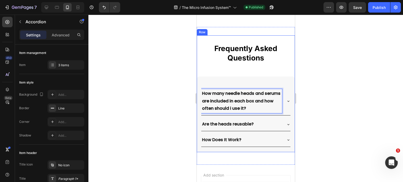
click at [281, 65] on div "Frequently Asked Questions Heading How many needle heads and serums are include…" at bounding box center [245, 93] width 98 height 117
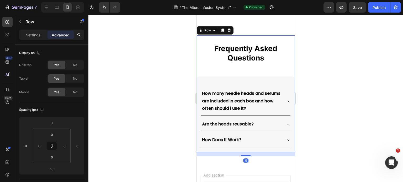
click at [252, 64] on div "Frequently Asked Questions Heading How many needle heads and serums are include…" at bounding box center [245, 93] width 98 height 117
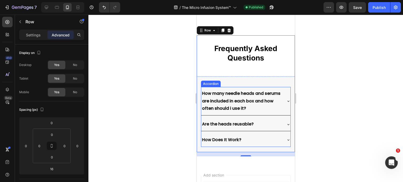
click at [280, 109] on div "How many needle heads and serums are included in each box and how often should …" at bounding box center [245, 101] width 89 height 28
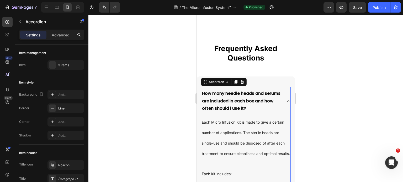
click at [278, 107] on div "How many needle heads and serums are included in each box and how often should …" at bounding box center [245, 101] width 89 height 28
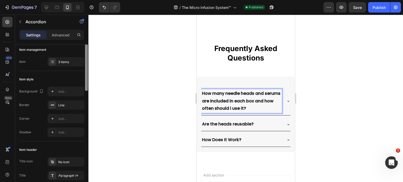
scroll to position [2, 0]
drag, startPoint x: 87, startPoint y: 86, endPoint x: 94, endPoint y: 87, distance: 6.6
click at [94, 0] on div "7 Version history / The Micro Infusion System™ Published Preview Save Publish 4…" at bounding box center [201, 0] width 403 height 0
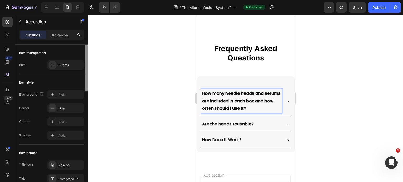
drag, startPoint x: 87, startPoint y: 76, endPoint x: 87, endPoint y: 61, distance: 15.2
click at [87, 61] on div at bounding box center [86, 68] width 3 height 47
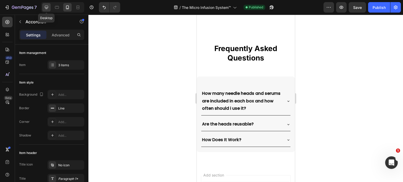
click at [47, 7] on icon at bounding box center [46, 7] width 5 height 5
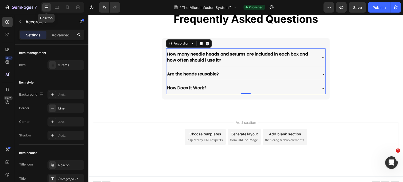
scroll to position [1495, 0]
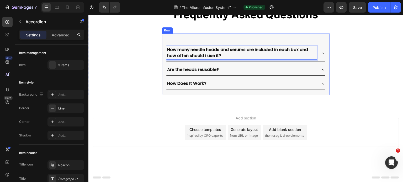
click at [213, 40] on div "How many needle heads and serums are included in each box and how often should …" at bounding box center [245, 64] width 159 height 51
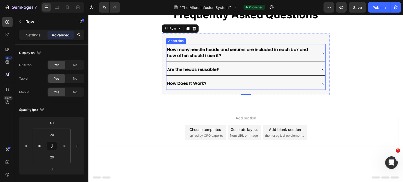
click at [220, 55] on p "How many needle heads and serums are included in each box and how often should …" at bounding box center [241, 53] width 149 height 12
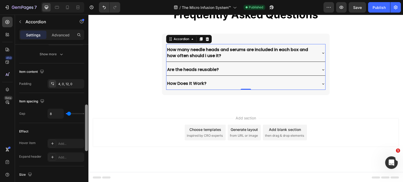
drag, startPoint x: 87, startPoint y: 79, endPoint x: 86, endPoint y: 134, distance: 55.3
click at [84, 139] on div at bounding box center [86, 121] width 4 height 153
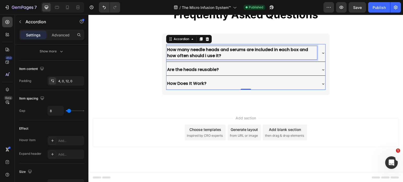
click at [221, 56] on p "How many needle heads and serums are included in each box and how often should …" at bounding box center [241, 53] width 149 height 12
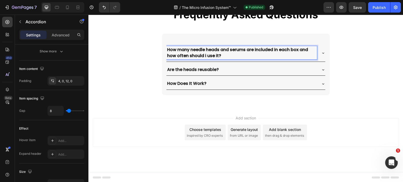
click at [224, 53] on p "How many needle heads and serums are included in each box and how often should …" at bounding box center [241, 53] width 149 height 12
drag, startPoint x: 222, startPoint y: 54, endPoint x: 214, endPoint y: 55, distance: 7.8
click at [214, 55] on strong "How many needle heads and serums are included in each box and how often should …" at bounding box center [237, 53] width 141 height 12
click at [220, 54] on p "How many needle heads and serums are included in each box and how often should …" at bounding box center [241, 53] width 149 height 12
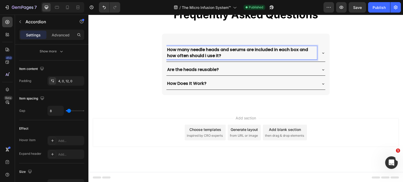
click at [220, 54] on p "How many needle heads and serums are included in each box and how often should …" at bounding box center [241, 53] width 149 height 12
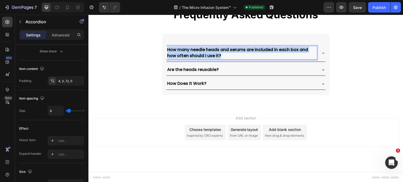
click at [220, 54] on p "How many needle heads and serums are included in each box and how often should …" at bounding box center [241, 53] width 149 height 12
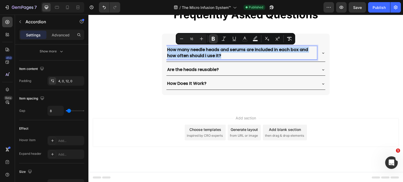
drag, startPoint x: 220, startPoint y: 54, endPoint x: 144, endPoint y: 36, distance: 78.5
click at [144, 36] on div "Frequently Asked Questions Heading How many needle heads and serums are include…" at bounding box center [245, 48] width 315 height 94
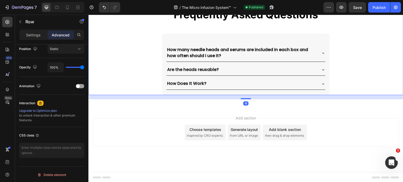
scroll to position [0, 0]
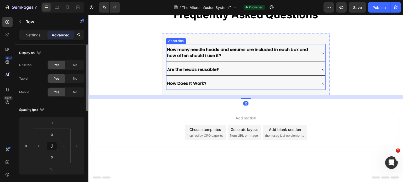
click at [226, 55] on p "How many needle heads and serums are included in each box and how often should …" at bounding box center [241, 53] width 149 height 12
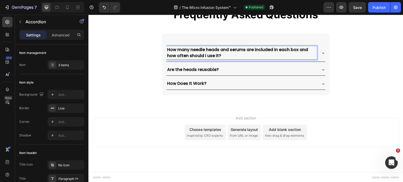
click at [226, 55] on p "How many needle heads and serums are included in each box and how often should …" at bounding box center [241, 53] width 149 height 12
drag, startPoint x: 228, startPoint y: 54, endPoint x: 221, endPoint y: 56, distance: 7.4
click at [221, 56] on p "How many needle heads and serums are included in each box and how often should …" at bounding box center [241, 53] width 149 height 12
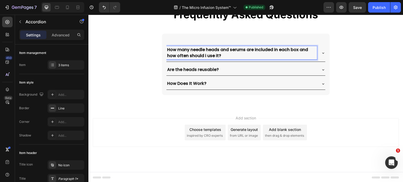
click at [221, 56] on p "How many needle heads and serums are included in each box and how often should …" at bounding box center [241, 53] width 149 height 12
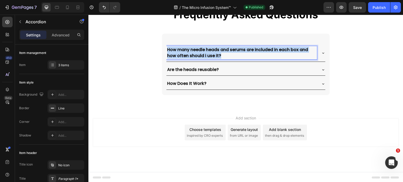
click at [221, 56] on p "How many needle heads and serums are included in each box and how often should …" at bounding box center [241, 53] width 149 height 12
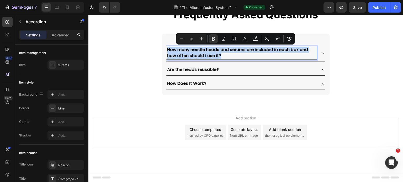
drag, startPoint x: 221, startPoint y: 56, endPoint x: 136, endPoint y: 93, distance: 92.4
click at [136, 93] on div "Frequently Asked Questions Heading How many needle heads and serums are include…" at bounding box center [245, 48] width 315 height 94
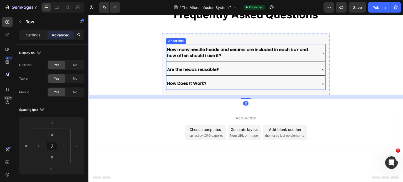
click at [223, 54] on p "How many needle heads and serums are included in each box and how often should …" at bounding box center [241, 53] width 149 height 12
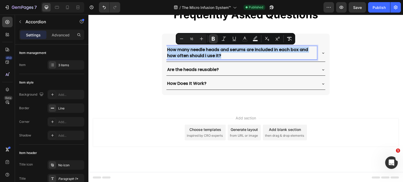
click at [225, 54] on p "How many needle heads and serums are included in each box and how often should …" at bounding box center [241, 53] width 149 height 12
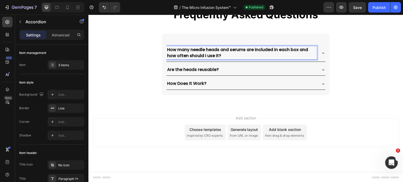
click at [225, 54] on p "How many needle heads and serums are included in each box and how often should …" at bounding box center [241, 53] width 149 height 12
drag, startPoint x: 225, startPoint y: 54, endPoint x: 117, endPoint y: 52, distance: 108.1
click at [117, 52] on div "Frequently Asked Questions Heading How many needle heads and serums are include…" at bounding box center [245, 48] width 315 height 94
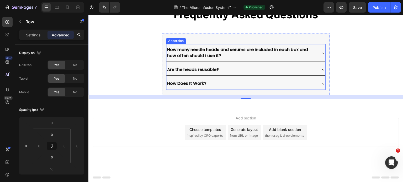
click at [221, 55] on p "How many needle heads and serums are included in each box and how often should …" at bounding box center [241, 53] width 149 height 12
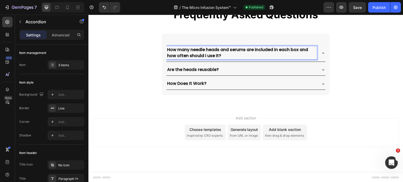
click at [221, 55] on p "How many needle heads and serums are included in each box and how often should …" at bounding box center [241, 53] width 149 height 12
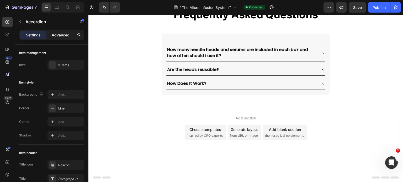
click at [58, 35] on p "Advanced" at bounding box center [61, 35] width 18 height 6
type input "100%"
type input "100"
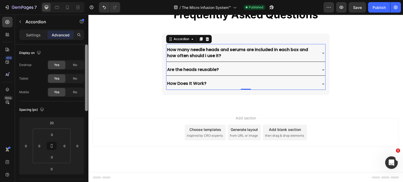
drag, startPoint x: 86, startPoint y: 81, endPoint x: 88, endPoint y: 66, distance: 15.6
click at [88, 66] on div at bounding box center [86, 121] width 4 height 153
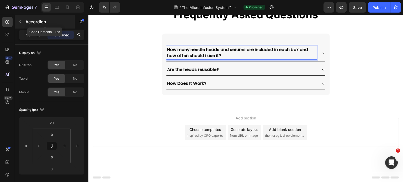
click at [22, 23] on icon "button" at bounding box center [20, 22] width 4 height 4
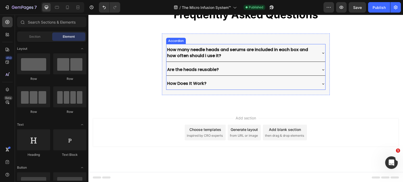
click at [224, 54] on p "How many needle heads and serums are included in each box and how often should …" at bounding box center [241, 53] width 149 height 12
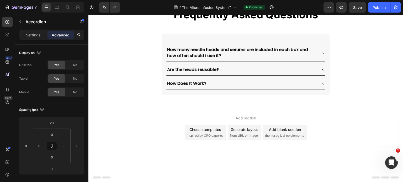
click at [245, 70] on div "Are the heads reusable?" at bounding box center [241, 69] width 151 height 7
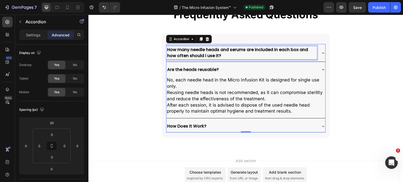
click at [221, 55] on p "How many needle heads and serums are included in each box and how often should …" at bounding box center [241, 53] width 149 height 12
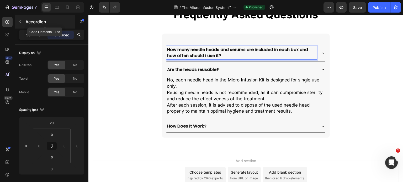
click at [20, 22] on icon "button" at bounding box center [20, 21] width 2 height 3
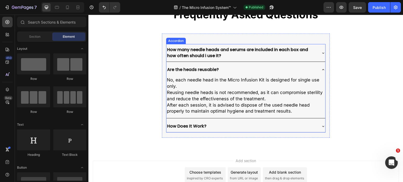
click at [222, 56] on p "How many needle heads and serums are included in each box and how often should …" at bounding box center [241, 53] width 149 height 12
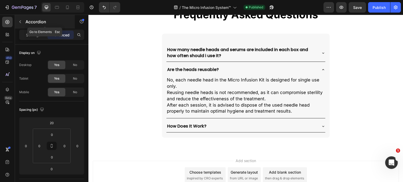
click at [19, 21] on icon "button" at bounding box center [20, 22] width 4 height 4
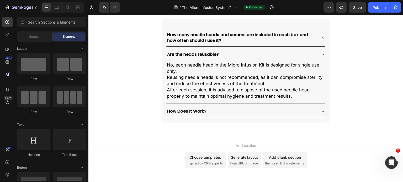
scroll to position [1509, 0]
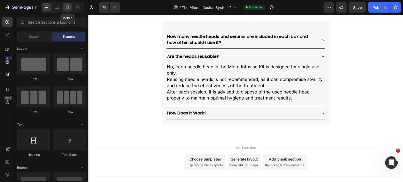
click at [69, 8] on icon at bounding box center [67, 7] width 5 height 5
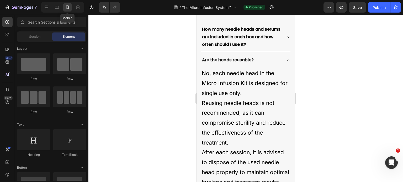
scroll to position [1518, 0]
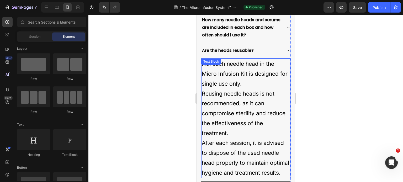
click at [268, 89] on p "Reusing needle heads is not recommended, as it can compromise sterility and red…" at bounding box center [245, 114] width 88 height 50
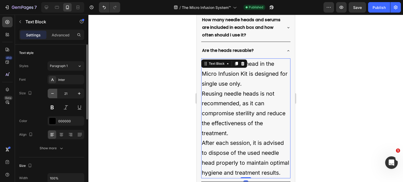
click at [54, 93] on icon "button" at bounding box center [52, 93] width 5 height 5
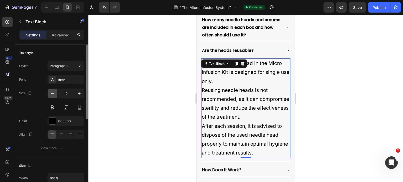
click at [54, 93] on icon "button" at bounding box center [52, 93] width 5 height 5
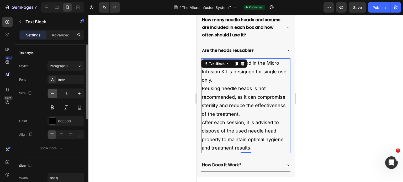
click at [54, 93] on icon "button" at bounding box center [52, 93] width 5 height 5
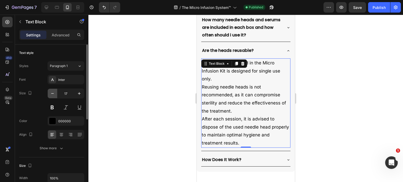
click at [54, 93] on icon "button" at bounding box center [52, 93] width 5 height 5
type input "16"
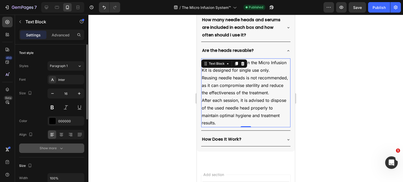
click at [61, 148] on icon "button" at bounding box center [61, 148] width 5 height 5
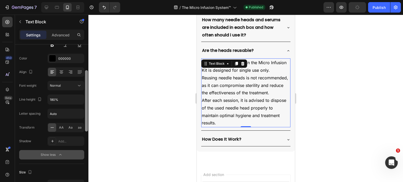
scroll to position [63, 0]
drag, startPoint x: 86, startPoint y: 116, endPoint x: 85, endPoint y: 147, distance: 31.2
click at [85, 147] on div at bounding box center [86, 121] width 4 height 153
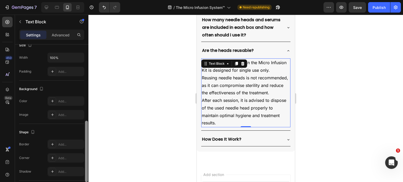
drag, startPoint x: 87, startPoint y: 128, endPoint x: 83, endPoint y: 179, distance: 50.7
click at [83, 179] on div "Text style Styles Paragraph 1 Font Inter Size 16 Color 000000 Align Font weight…" at bounding box center [51, 121] width 73 height 153
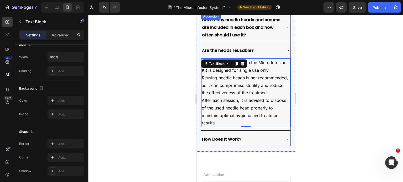
click at [280, 51] on div "Are the heads reusable?" at bounding box center [245, 50] width 89 height 13
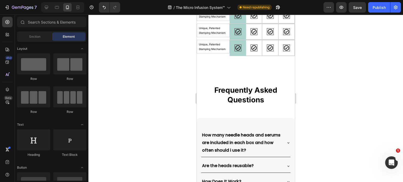
scroll to position [1741, 0]
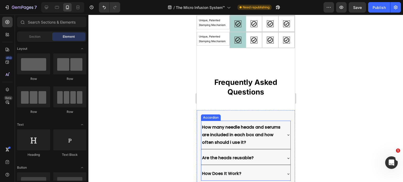
click at [267, 140] on p "How many needle heads and serums are included in each box and how often should …" at bounding box center [241, 135] width 79 height 23
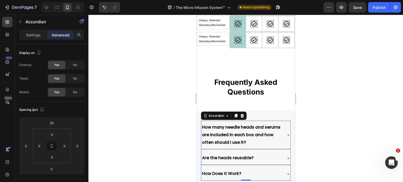
click at [267, 140] on p "How many needle heads and serums are included in each box and how often should …" at bounding box center [241, 135] width 79 height 23
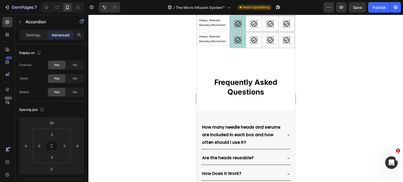
click at [61, 33] on p "Advanced" at bounding box center [61, 35] width 18 height 6
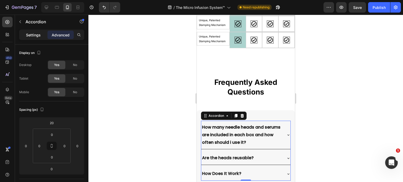
click at [37, 34] on p "Settings" at bounding box center [33, 35] width 15 height 6
type input "8"
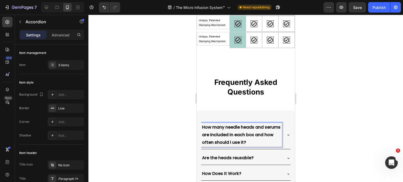
click at [265, 140] on p "How many needle heads and serums are included in each box and how often should …" at bounding box center [241, 135] width 79 height 23
click at [266, 138] on p "How many needle heads and serums are included in each box and how often should …" at bounding box center [241, 135] width 79 height 23
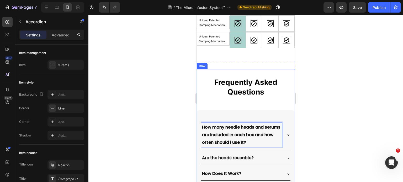
click at [269, 104] on div "Frequently Asked Questions Heading How many needle heads and serums are include…" at bounding box center [245, 127] width 98 height 117
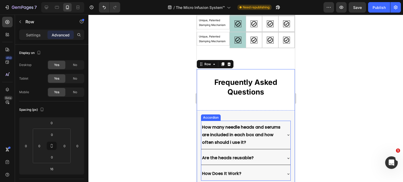
click at [274, 134] on p "How many needle heads and serums are included in each box and how often should …" at bounding box center [241, 135] width 79 height 23
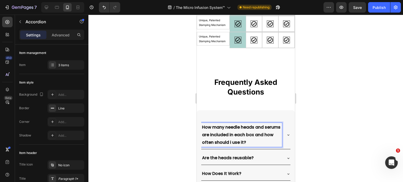
click at [274, 138] on p "How many needle heads and serums are included in each box and how often should …" at bounding box center [241, 135] width 79 height 23
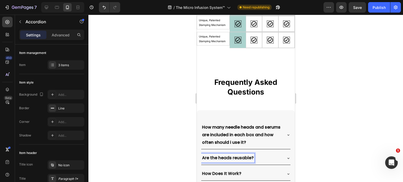
click at [253, 156] on strong "Are the heads reusable?" at bounding box center [228, 158] width 52 height 6
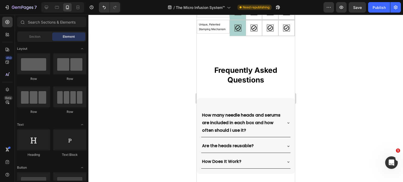
scroll to position [1694, 0]
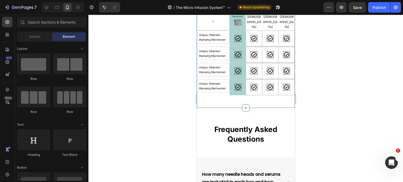
click at [270, 98] on div "Refresh Your Skin in 4 Simple Steps Heading Image Image Row Qure Text Block Qur…" at bounding box center [245, 39] width 98 height 137
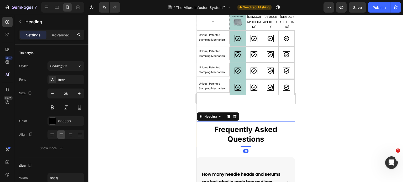
click at [264, 135] on h2 "Frequently Asked Questions" at bounding box center [245, 134] width 98 height 20
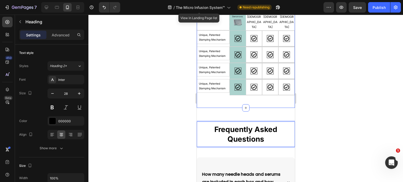
click at [223, 100] on div "Refresh Your Skin in 4 Simple Steps Heading Image Image Row Qure Text Block Qur…" at bounding box center [245, 39] width 98 height 137
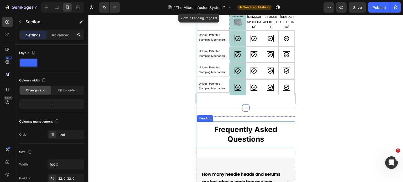
click at [260, 134] on strong "Frequently Asked Questions" at bounding box center [245, 134] width 63 height 18
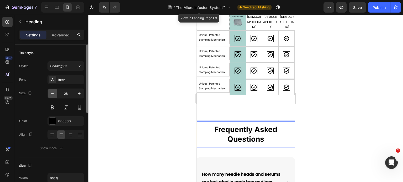
click at [54, 93] on icon "button" at bounding box center [52, 93] width 5 height 5
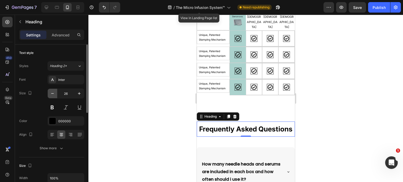
click at [54, 93] on icon "button" at bounding box center [52, 93] width 5 height 5
type input "25"
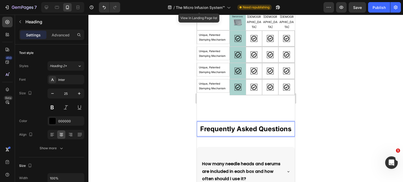
click at [289, 131] on p "Frequently Asked Questions" at bounding box center [245, 129] width 97 height 9
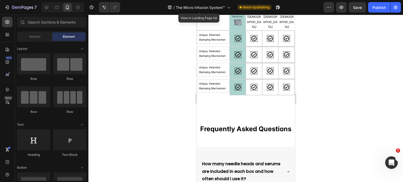
scroll to position [1780, 0]
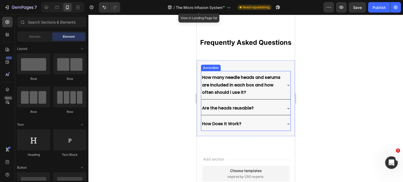
click at [269, 90] on p "How many needle heads and serums are included in each box and how often should …" at bounding box center [241, 85] width 79 height 23
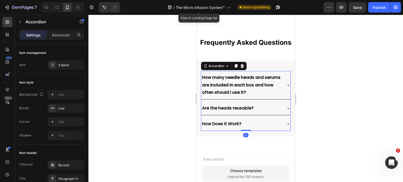
click at [269, 90] on p "How many needle heads and serums are included in each box and how often should …" at bounding box center [241, 85] width 79 height 23
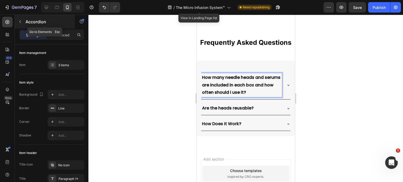
click at [19, 20] on icon "button" at bounding box center [20, 22] width 4 height 4
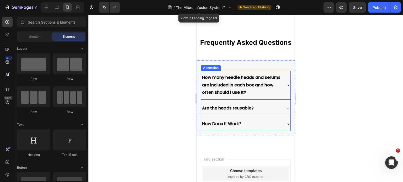
click at [264, 89] on p "How many needle heads and serums are included in each box and how often should …" at bounding box center [241, 85] width 79 height 23
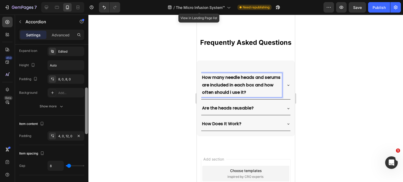
drag, startPoint x: 87, startPoint y: 87, endPoint x: 83, endPoint y: 130, distance: 43.4
click at [85, 130] on div at bounding box center [86, 121] width 4 height 153
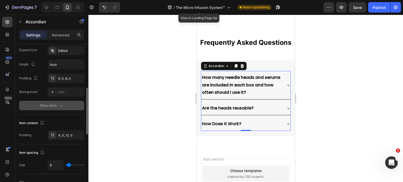
click at [60, 105] on icon "button" at bounding box center [61, 105] width 5 height 5
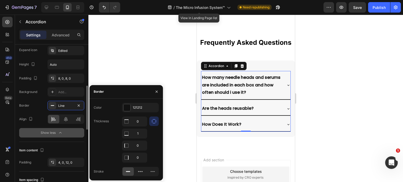
click at [109, 75] on div at bounding box center [245, 99] width 314 height 168
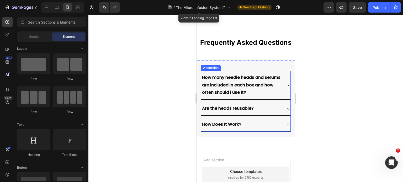
click at [265, 91] on p "How many needle heads and serums are included in each box and how often should …" at bounding box center [241, 85] width 79 height 23
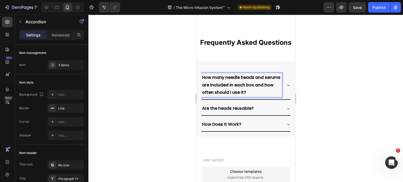
click at [271, 77] on p "How many needle heads and serums are included in each box and how often should …" at bounding box center [241, 85] width 79 height 23
click at [265, 89] on p "How many needle heads and serums are included in each box and how often should …" at bounding box center [241, 85] width 79 height 23
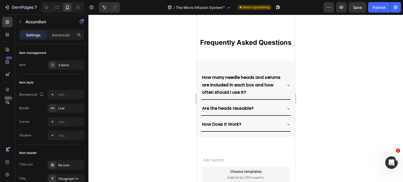
click at [286, 83] on icon at bounding box center [288, 85] width 4 height 4
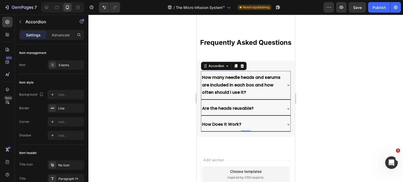
click at [33, 32] on p "Settings" at bounding box center [33, 35] width 15 height 6
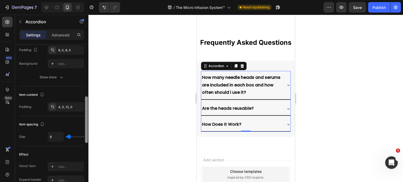
drag, startPoint x: 86, startPoint y: 83, endPoint x: 83, endPoint y: 137, distance: 53.9
click at [84, 137] on div "Item management Item 3 items Item style Background Add... Border Line Corner Ad…" at bounding box center [51, 121] width 73 height 153
click at [83, 137] on div "8" at bounding box center [65, 137] width 37 height 10
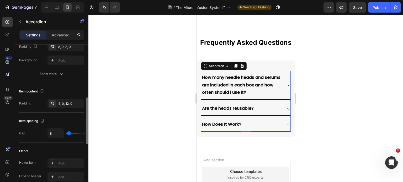
type input "2"
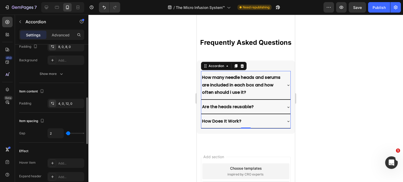
type input "0"
click at [68, 133] on input "range" at bounding box center [75, 133] width 18 height 1
click at [278, 93] on div "How many needle heads and serums are included in each box and how often should …" at bounding box center [245, 85] width 89 height 29
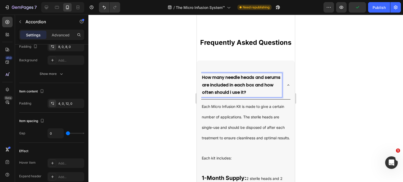
click at [286, 83] on icon at bounding box center [288, 85] width 4 height 4
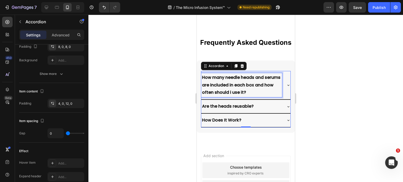
click at [266, 91] on p "How many needle heads and serums are included in each box and how often should …" at bounding box center [241, 85] width 79 height 23
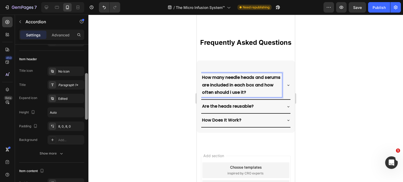
scroll to position [92, 0]
drag, startPoint x: 86, startPoint y: 100, endPoint x: 87, endPoint y: 76, distance: 24.9
click at [87, 76] on div at bounding box center [86, 98] width 3 height 47
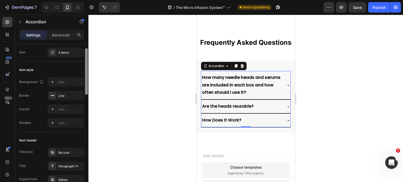
drag, startPoint x: 86, startPoint y: 86, endPoint x: 87, endPoint y: 57, distance: 29.1
click at [87, 61] on div at bounding box center [86, 71] width 3 height 47
click at [87, 60] on div at bounding box center [86, 71] width 3 height 47
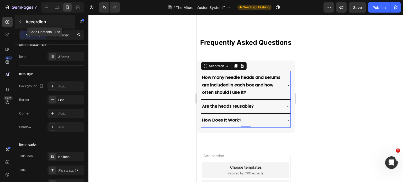
click at [19, 22] on icon "button" at bounding box center [20, 22] width 4 height 4
